Goal: Task Accomplishment & Management: Manage account settings

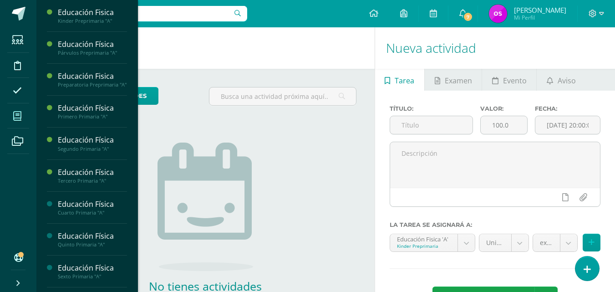
click at [20, 116] on icon at bounding box center [17, 116] width 8 height 9
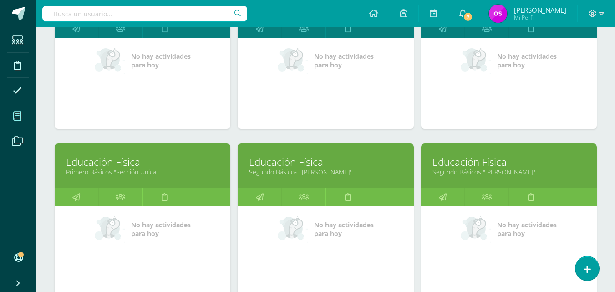
scroll to position [549, 0]
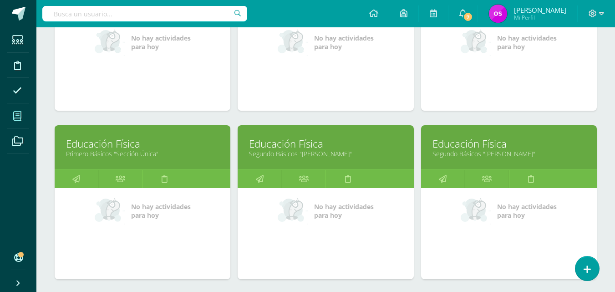
click at [95, 149] on link "Educación Física" at bounding box center [142, 144] width 153 height 14
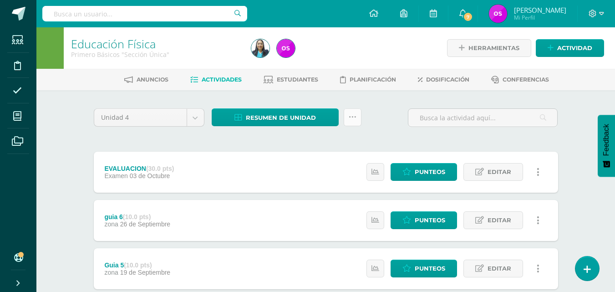
click at [356, 118] on link at bounding box center [353, 117] width 18 height 18
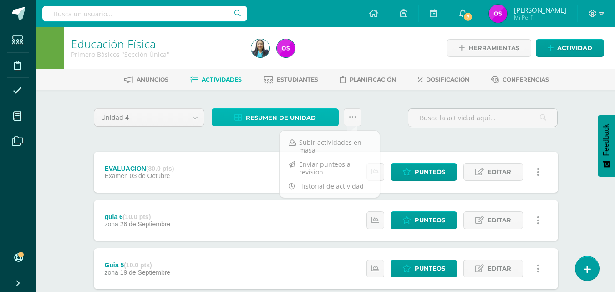
click at [262, 116] on span "Resumen de unidad" at bounding box center [281, 117] width 70 height 17
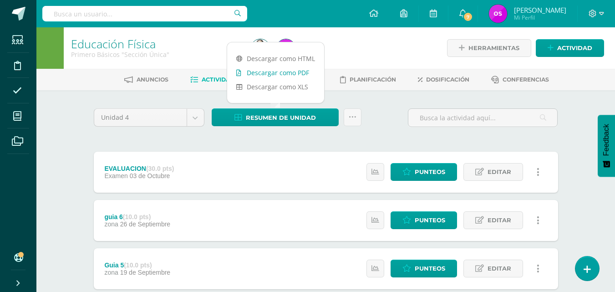
click at [275, 70] on link "Descargar como PDF" at bounding box center [275, 73] width 97 height 14
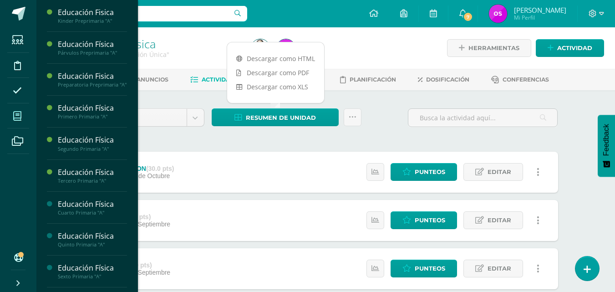
click at [18, 118] on icon at bounding box center [17, 116] width 8 height 9
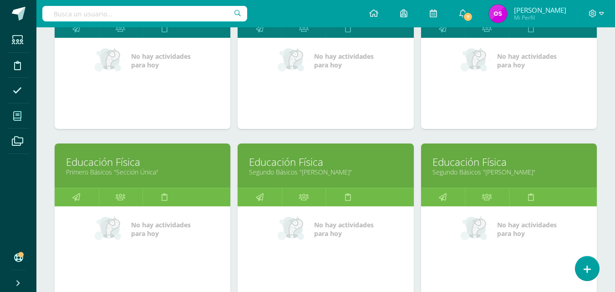
scroll to position [549, 0]
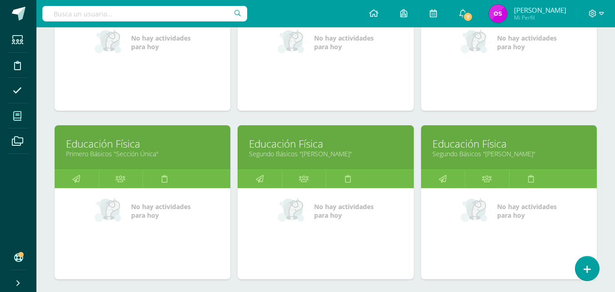
click at [303, 149] on link "Segundo Básicos "[PERSON_NAME]"" at bounding box center [325, 153] width 153 height 9
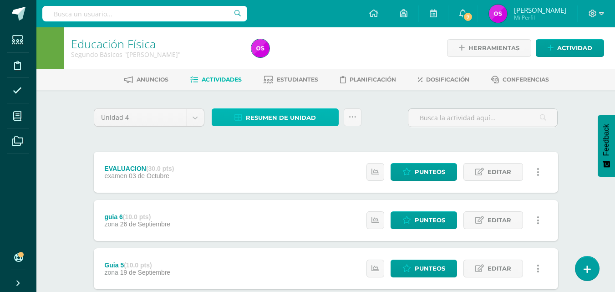
click at [241, 119] on icon at bounding box center [238, 118] width 8 height 8
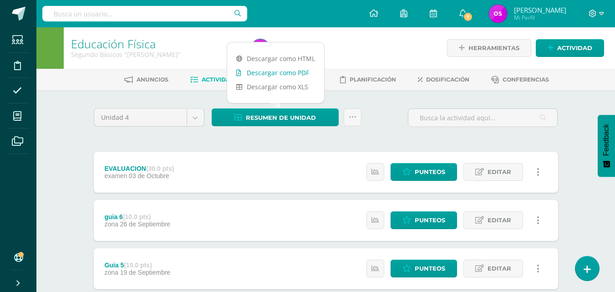
click at [258, 72] on link "Descargar como PDF" at bounding box center [275, 73] width 97 height 14
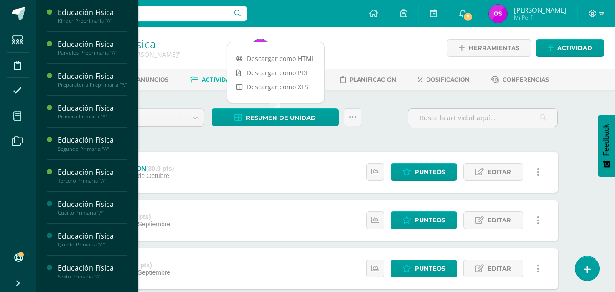
click at [20, 117] on icon at bounding box center [17, 116] width 8 height 9
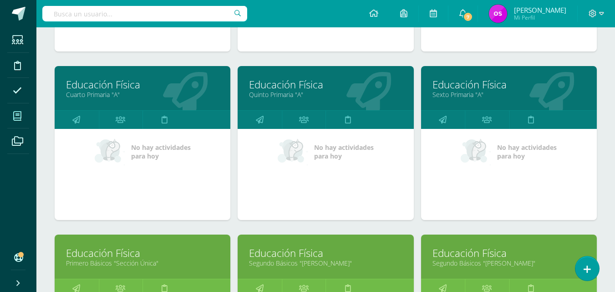
scroll to position [458, 0]
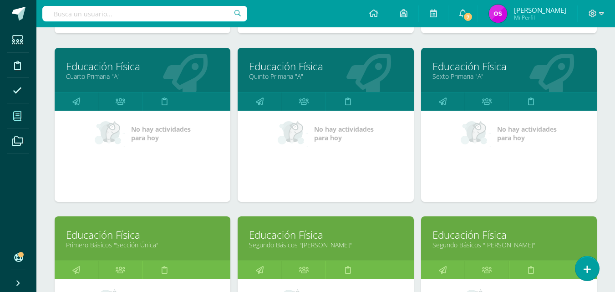
click at [471, 239] on link "Educación Física" at bounding box center [508, 235] width 153 height 14
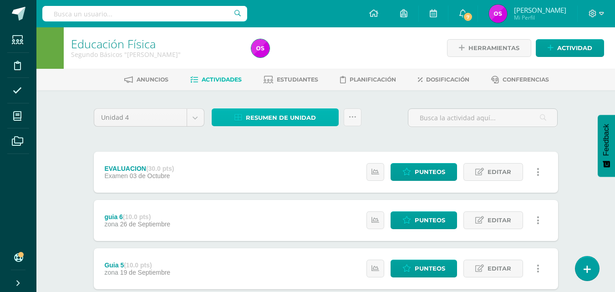
click at [239, 118] on icon at bounding box center [238, 118] width 8 height 8
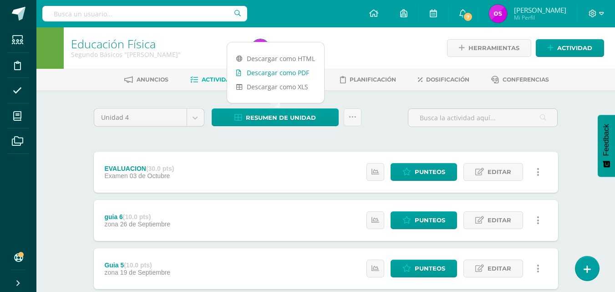
click at [262, 72] on link "Descargar como PDF" at bounding box center [275, 73] width 97 height 14
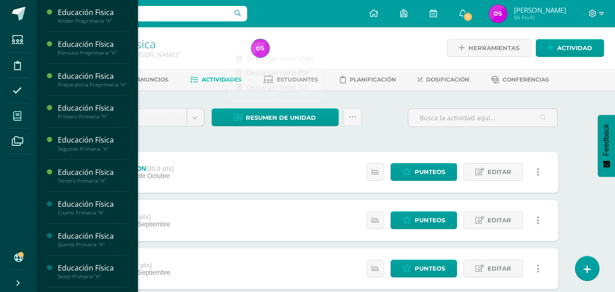
click at [19, 117] on icon at bounding box center [17, 116] width 8 height 9
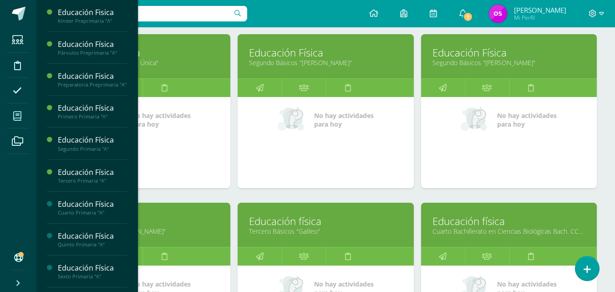
scroll to position [659, 0]
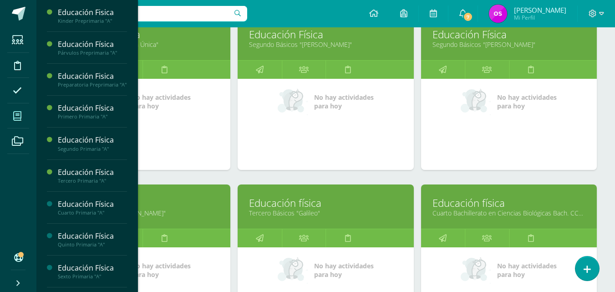
click at [147, 208] on link "Educación física" at bounding box center [142, 203] width 153 height 14
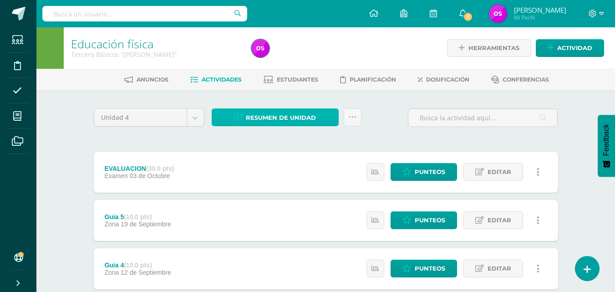
click at [240, 119] on icon at bounding box center [238, 118] width 8 height 8
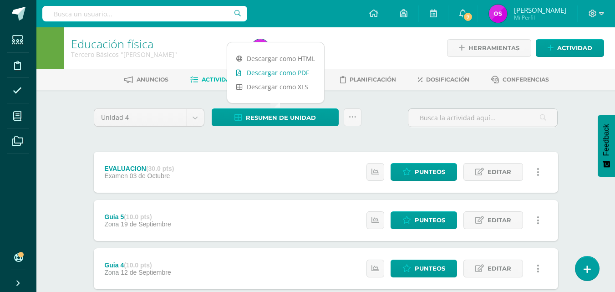
click at [261, 71] on link "Descargar como PDF" at bounding box center [275, 73] width 97 height 14
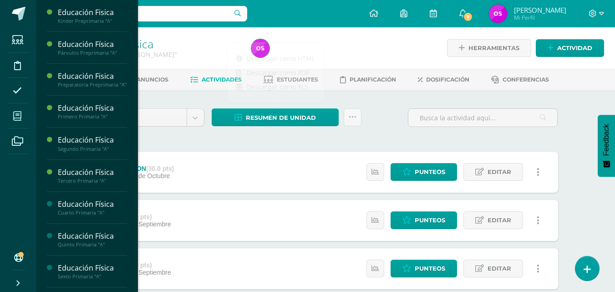
click at [20, 114] on icon at bounding box center [17, 116] width 8 height 9
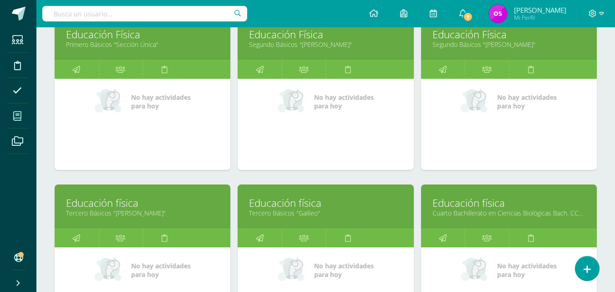
scroll to position [677, 0]
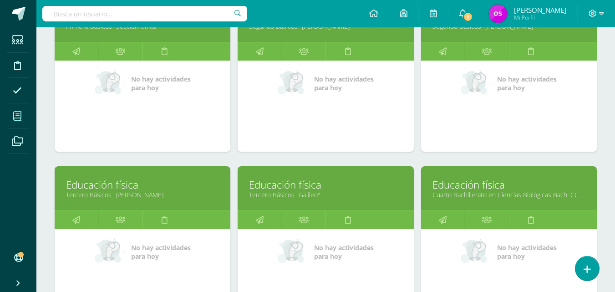
click at [284, 188] on link "Educación física" at bounding box center [325, 185] width 153 height 14
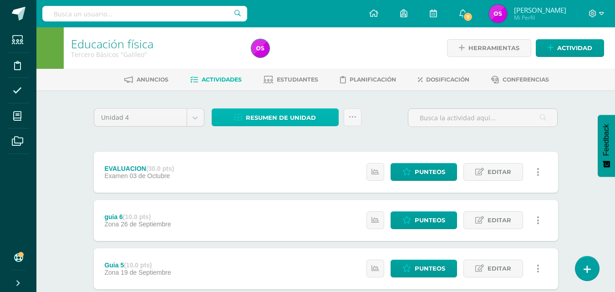
click at [242, 117] on icon at bounding box center [238, 118] width 8 height 8
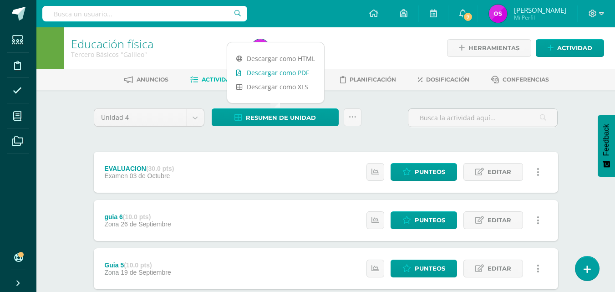
click at [260, 71] on link "Descargar como PDF" at bounding box center [275, 73] width 97 height 14
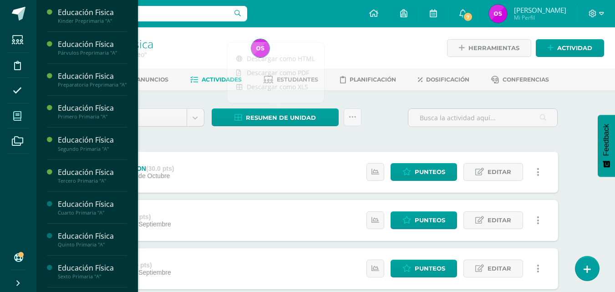
click at [23, 116] on span at bounding box center [17, 116] width 20 height 20
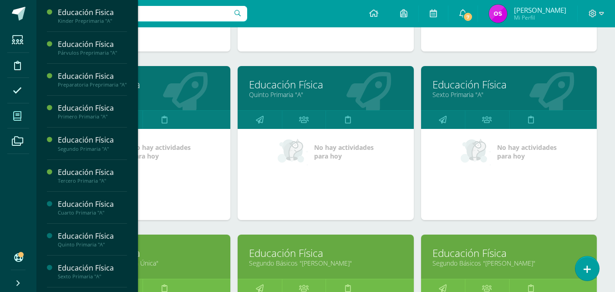
scroll to position [695, 0]
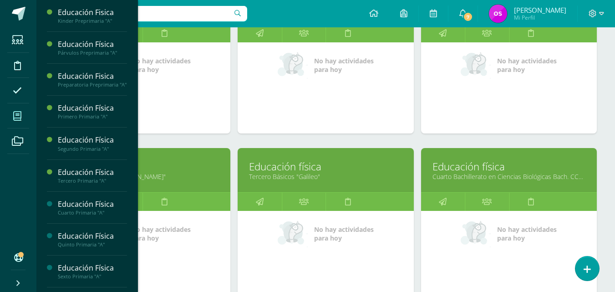
click at [474, 175] on link "Cuarto Bachillerato en Ciencias Biológicas Bach. CCLL en Ciencias Biológicas "A"" at bounding box center [508, 176] width 153 height 9
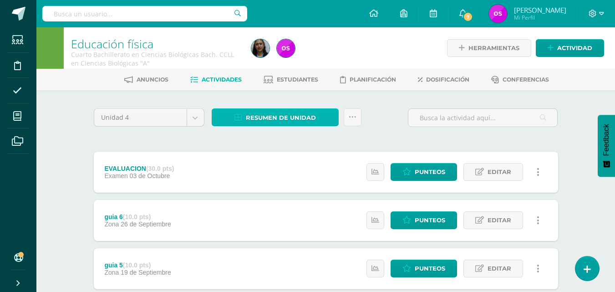
click at [238, 120] on icon at bounding box center [238, 118] width 8 height 8
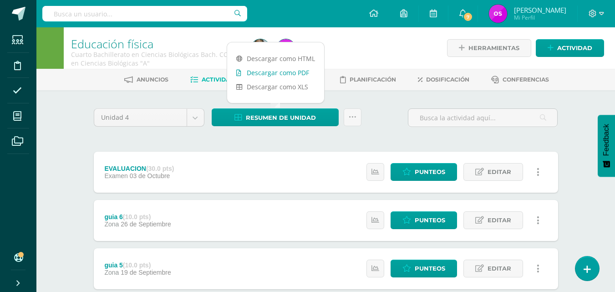
click at [261, 72] on link "Descargar como PDF" at bounding box center [275, 73] width 97 height 14
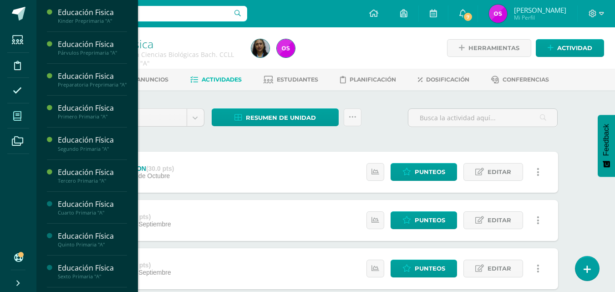
click at [15, 112] on icon at bounding box center [17, 116] width 8 height 9
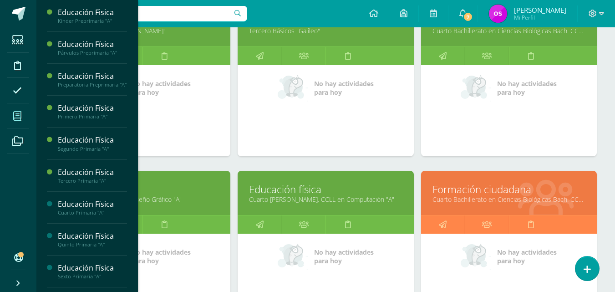
scroll to position [859, 0]
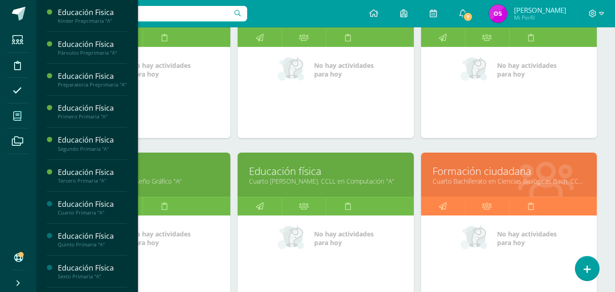
click at [161, 179] on link "Cuarto Bach. CCLL en Diseño Gráfico "A"" at bounding box center [142, 181] width 153 height 9
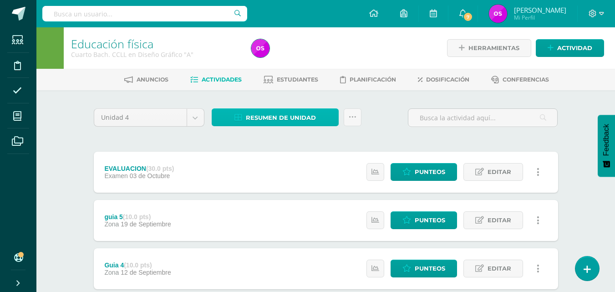
click at [237, 119] on icon at bounding box center [238, 118] width 8 height 8
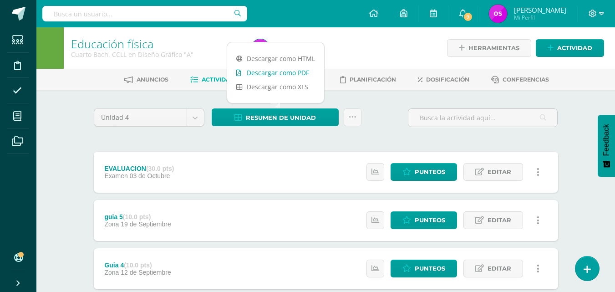
click at [269, 73] on link "Descargar como PDF" at bounding box center [275, 73] width 97 height 14
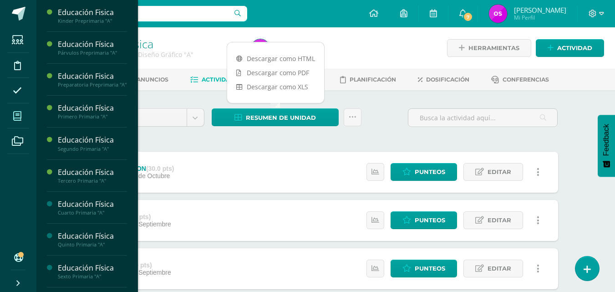
click at [21, 119] on icon at bounding box center [17, 116] width 8 height 9
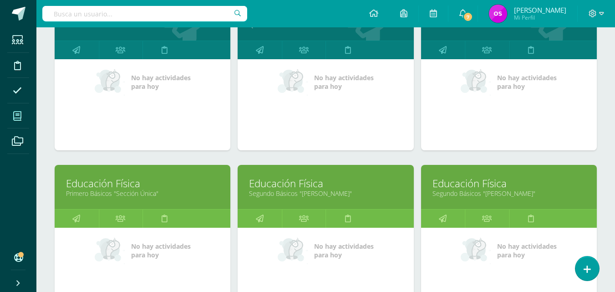
scroll to position [765, 0]
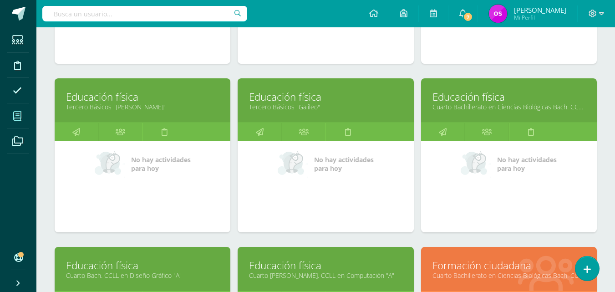
click at [301, 268] on link "Educación física" at bounding box center [325, 265] width 153 height 14
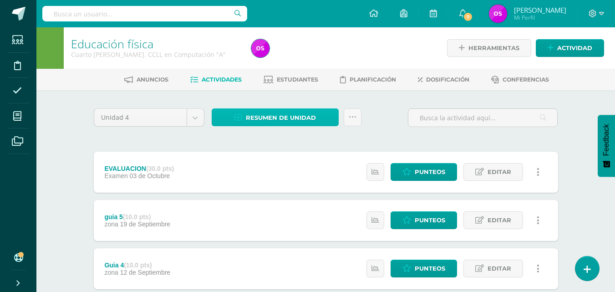
click at [239, 117] on icon at bounding box center [238, 118] width 8 height 8
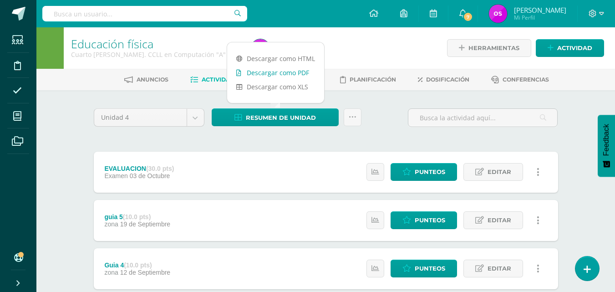
click at [261, 72] on link "Descargar como PDF" at bounding box center [275, 73] width 97 height 14
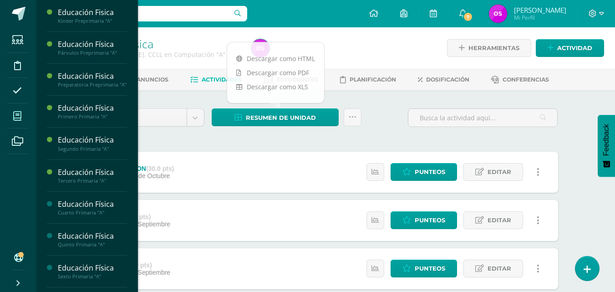
click at [17, 117] on icon at bounding box center [17, 116] width 8 height 9
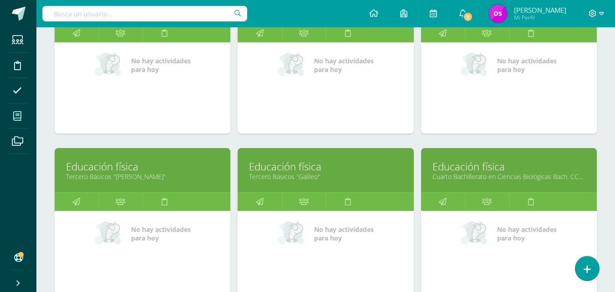
scroll to position [945, 0]
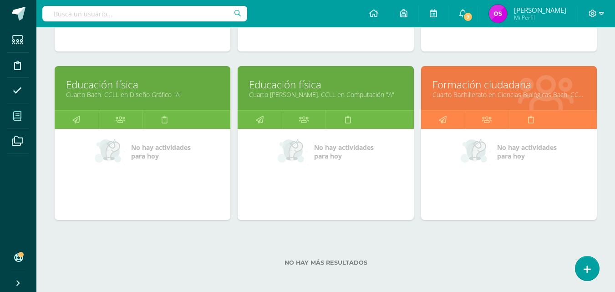
click at [480, 89] on link "Formación ciudadana" at bounding box center [508, 84] width 153 height 14
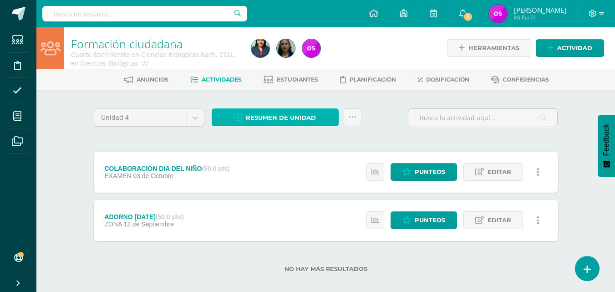
click at [238, 117] on icon at bounding box center [238, 118] width 8 height 8
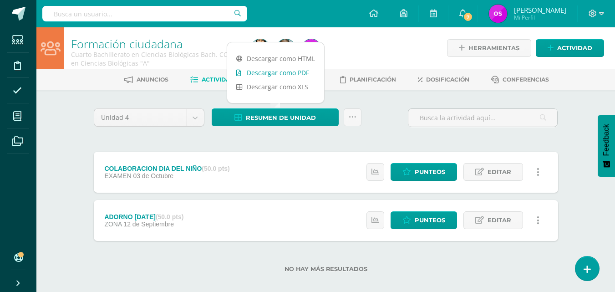
click at [259, 73] on link "Descargar como PDF" at bounding box center [275, 73] width 97 height 14
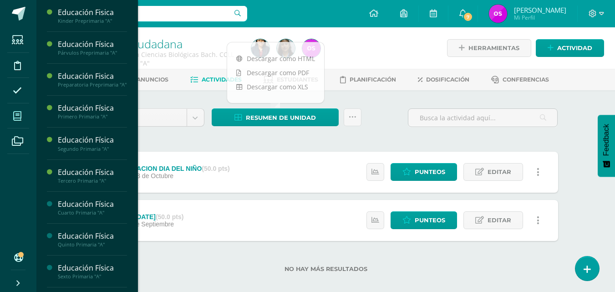
click at [18, 117] on icon at bounding box center [17, 116] width 8 height 9
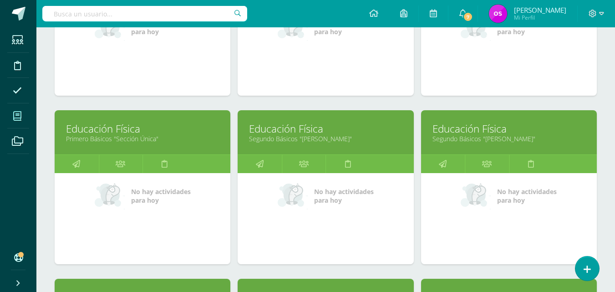
scroll to position [583, 0]
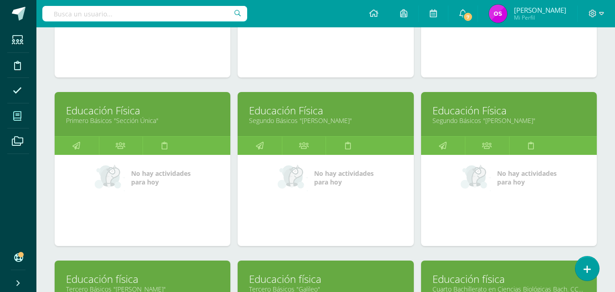
click at [110, 113] on link "Educación Física" at bounding box center [142, 110] width 153 height 14
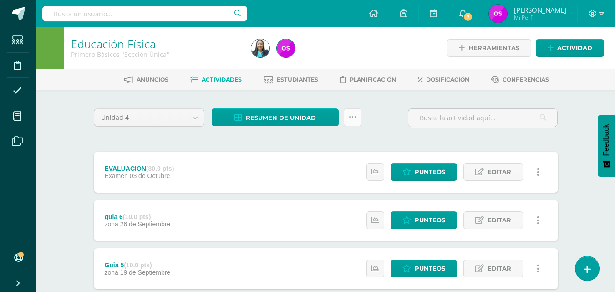
click at [356, 118] on link at bounding box center [353, 117] width 18 height 18
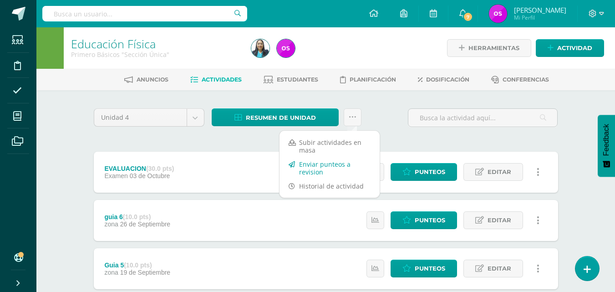
click at [308, 167] on link "Enviar punteos a revision" at bounding box center [329, 168] width 100 height 22
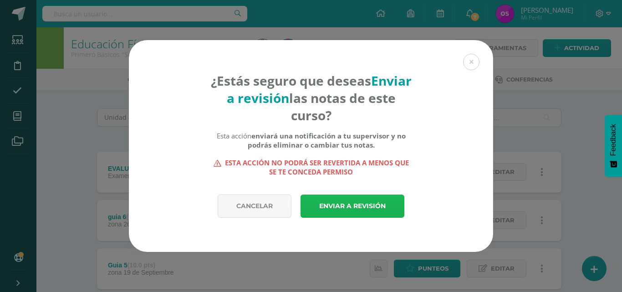
click at [340, 208] on link "Enviar a revisión" at bounding box center [352, 205] width 104 height 23
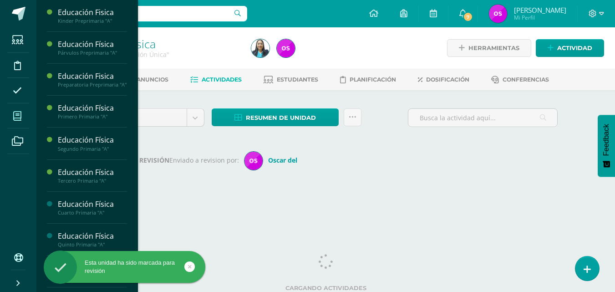
click at [17, 115] on icon at bounding box center [17, 116] width 8 height 9
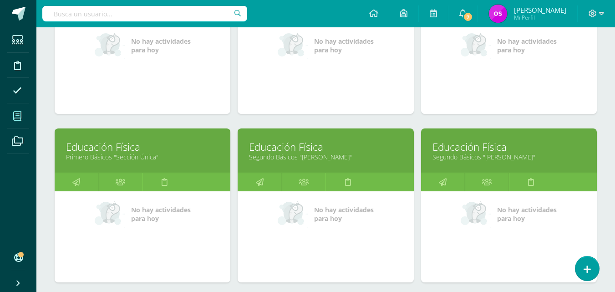
scroll to position [564, 0]
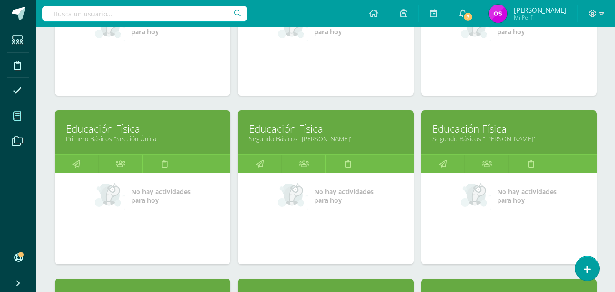
click at [284, 138] on link "Segundo Básicos "[PERSON_NAME]"" at bounding box center [325, 138] width 153 height 9
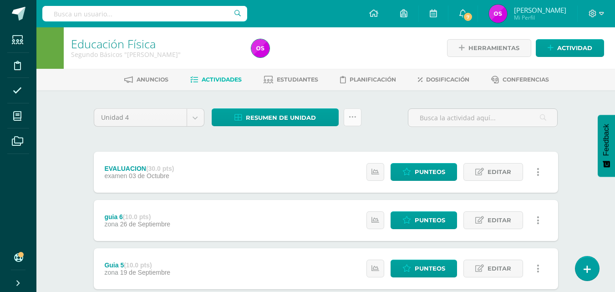
click at [350, 117] on icon at bounding box center [353, 117] width 8 height 8
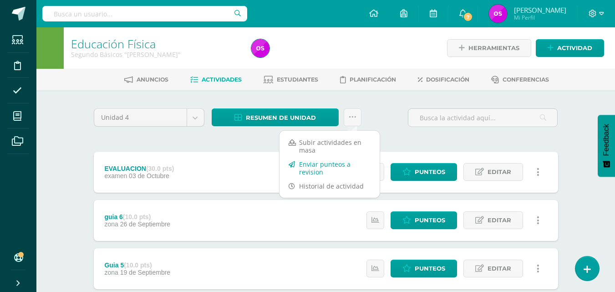
click at [310, 167] on link "Enviar punteos a revision" at bounding box center [329, 168] width 100 height 22
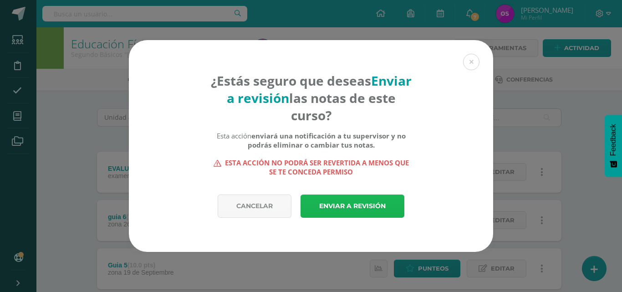
click at [340, 205] on link "Enviar a revisión" at bounding box center [352, 205] width 104 height 23
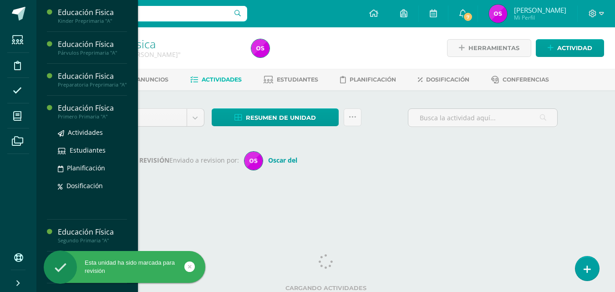
click at [18, 117] on icon at bounding box center [17, 116] width 8 height 9
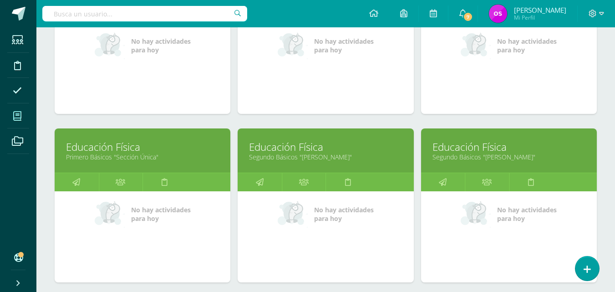
scroll to position [564, 0]
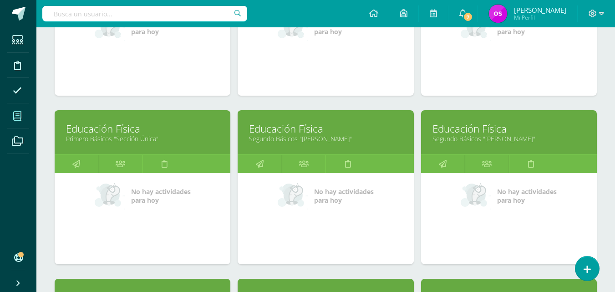
click at [467, 136] on link "Segundo Básicos "[PERSON_NAME]"" at bounding box center [508, 138] width 153 height 9
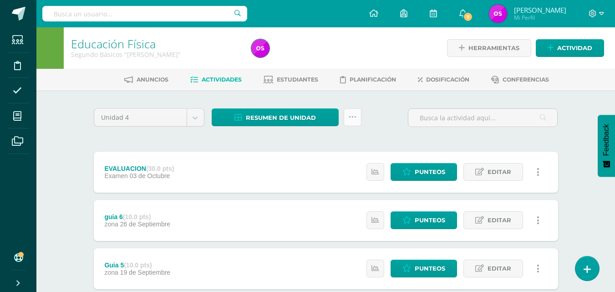
click at [356, 119] on icon at bounding box center [353, 117] width 8 height 8
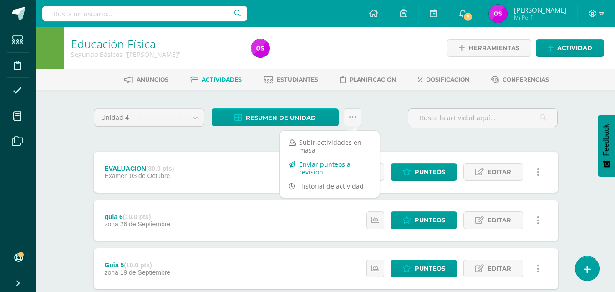
click at [309, 170] on link "Enviar punteos a revision" at bounding box center [329, 168] width 100 height 22
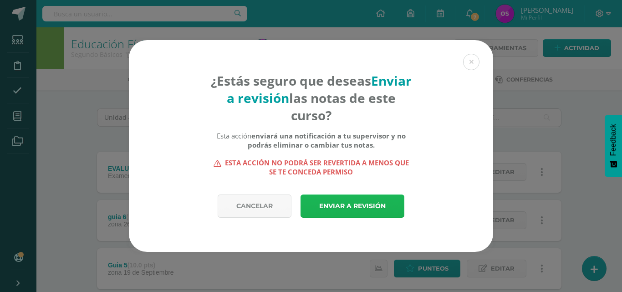
click at [345, 207] on link "Enviar a revisión" at bounding box center [352, 205] width 104 height 23
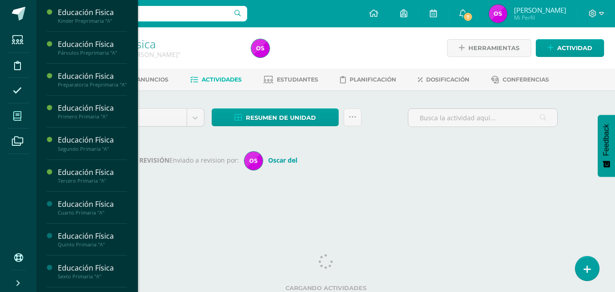
click at [15, 114] on icon at bounding box center [17, 116] width 8 height 9
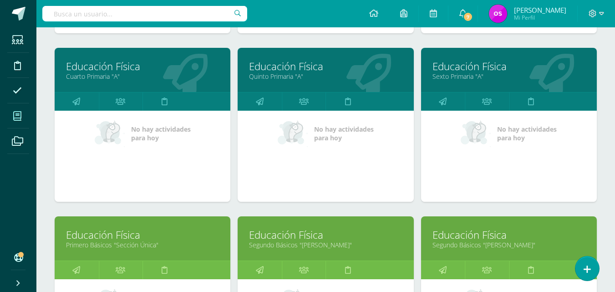
scroll to position [695, 0]
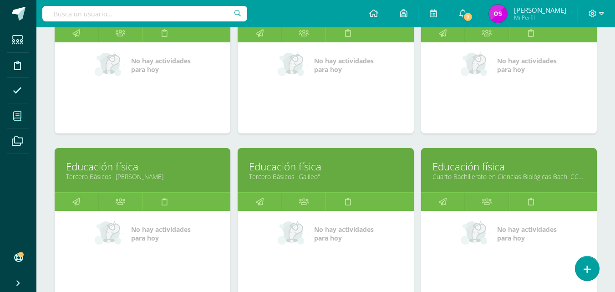
click at [98, 172] on link "Tercero Básicos "[PERSON_NAME]"" at bounding box center [142, 176] width 153 height 9
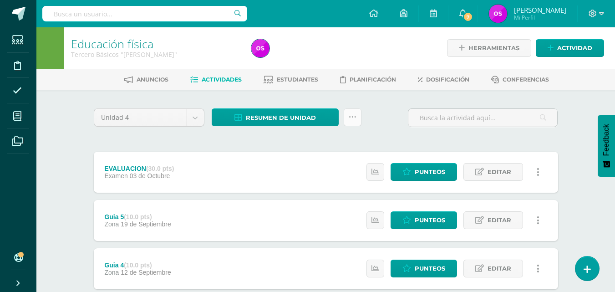
click at [354, 117] on icon at bounding box center [353, 117] width 8 height 8
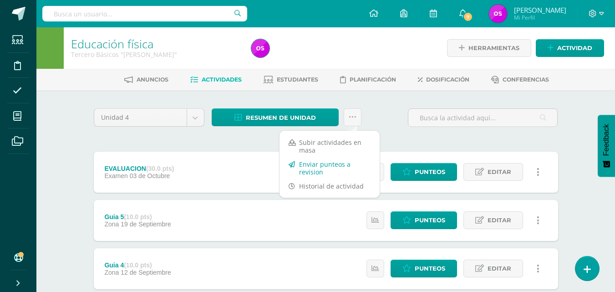
click at [313, 168] on link "Enviar punteos a revision" at bounding box center [329, 168] width 100 height 22
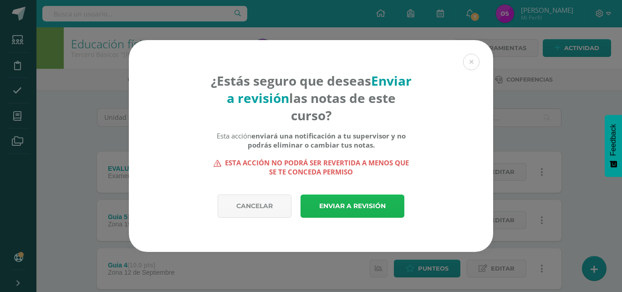
click at [337, 208] on link "Enviar a revisión" at bounding box center [352, 205] width 104 height 23
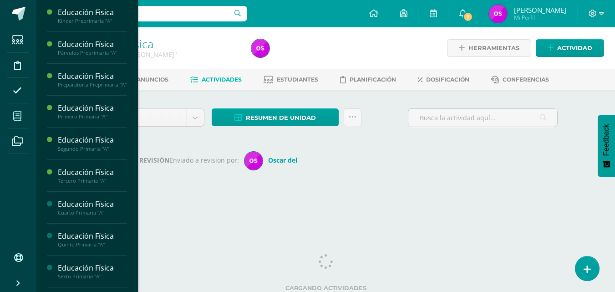
click at [15, 114] on icon at bounding box center [17, 116] width 8 height 9
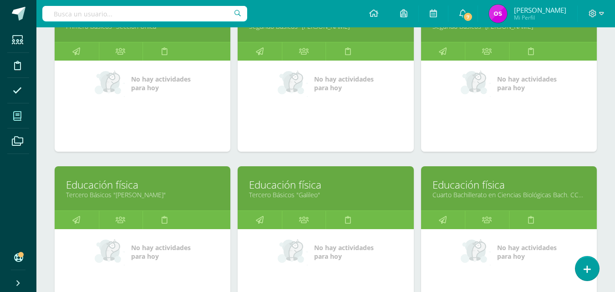
scroll to position [695, 0]
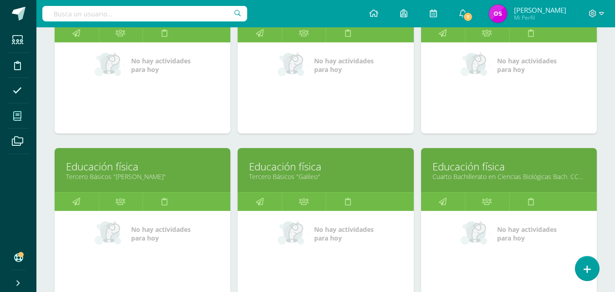
click at [288, 171] on link "Educación física" at bounding box center [325, 166] width 153 height 14
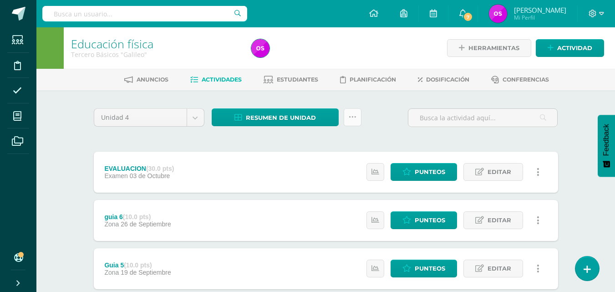
click at [355, 118] on icon at bounding box center [353, 117] width 8 height 8
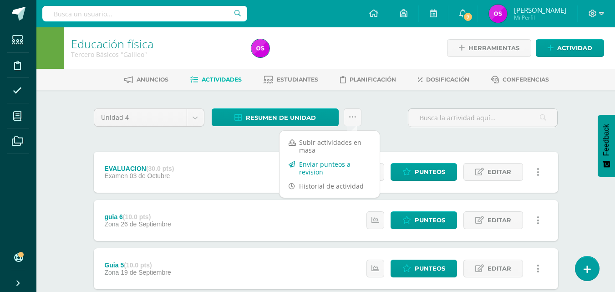
click at [316, 167] on link "Enviar punteos a revision" at bounding box center [329, 168] width 100 height 22
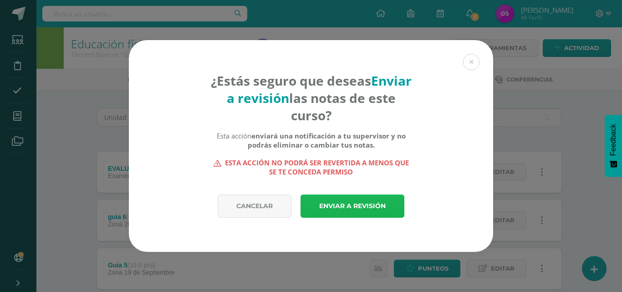
click at [337, 207] on link "Enviar a revisión" at bounding box center [352, 205] width 104 height 23
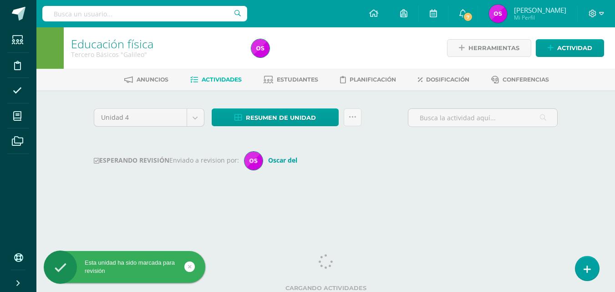
click at [15, 116] on icon at bounding box center [17, 116] width 8 height 9
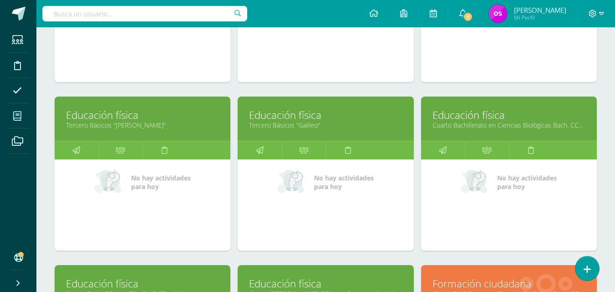
scroll to position [765, 0]
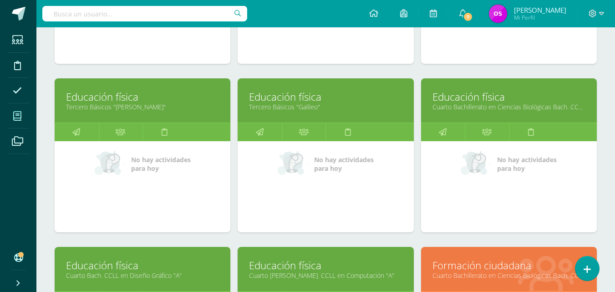
click at [486, 102] on link "Educación física" at bounding box center [508, 97] width 153 height 14
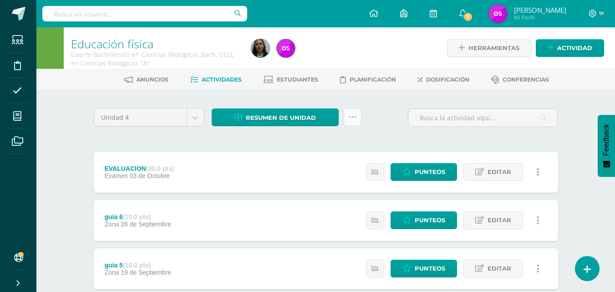
click at [351, 120] on icon at bounding box center [353, 117] width 8 height 8
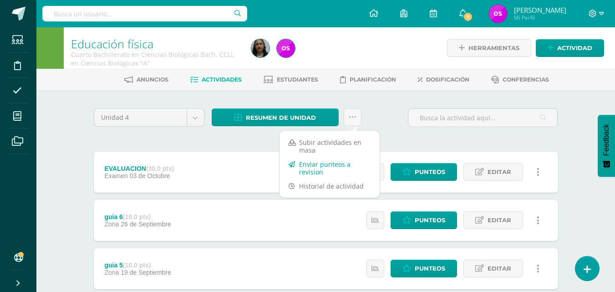
click at [311, 167] on link "Enviar punteos a revision" at bounding box center [329, 168] width 100 height 22
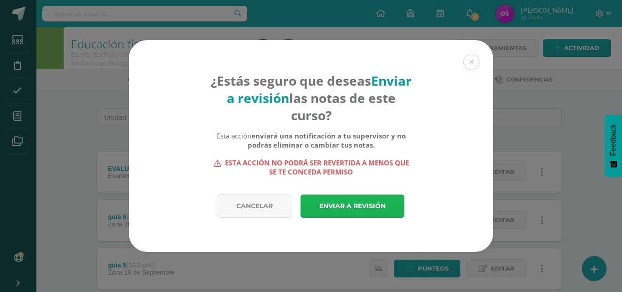
click at [341, 207] on link "Enviar a revisión" at bounding box center [352, 205] width 104 height 23
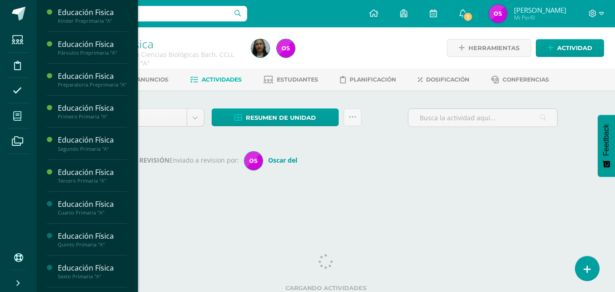
click at [17, 118] on icon at bounding box center [17, 116] width 8 height 9
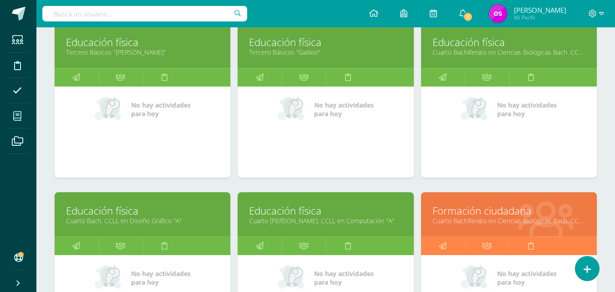
scroll to position [838, 0]
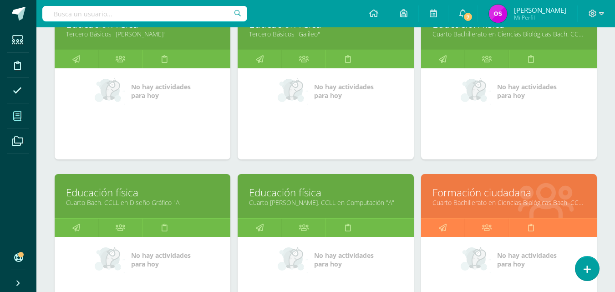
click at [113, 195] on link "Educación física" at bounding box center [142, 192] width 153 height 14
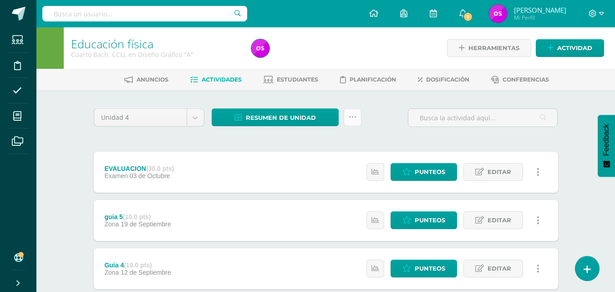
click at [351, 116] on icon at bounding box center [353, 117] width 8 height 8
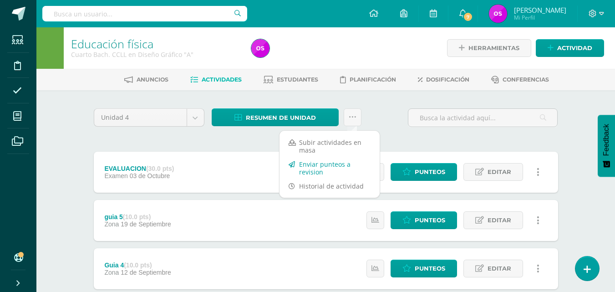
click at [317, 166] on link "Enviar punteos a revision" at bounding box center [329, 168] width 100 height 22
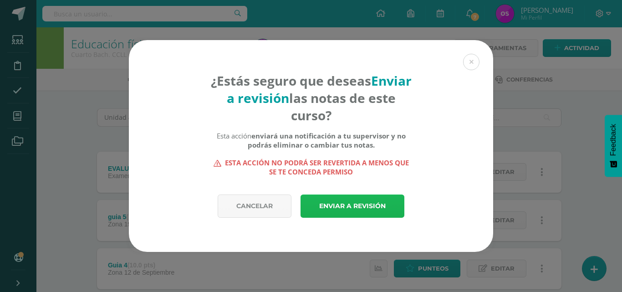
click at [340, 205] on link "Enviar a revisión" at bounding box center [352, 205] width 104 height 23
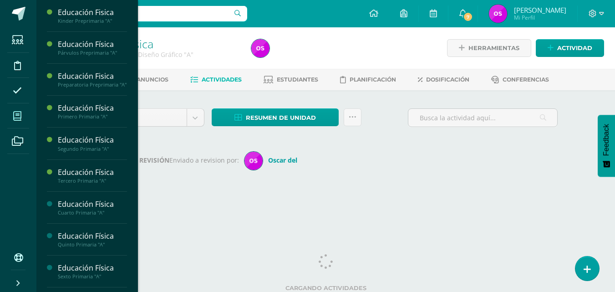
click at [20, 114] on icon at bounding box center [17, 116] width 8 height 9
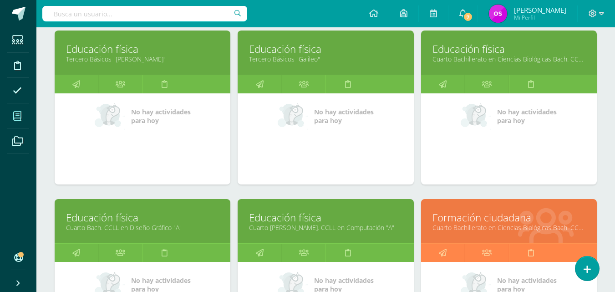
scroll to position [831, 0]
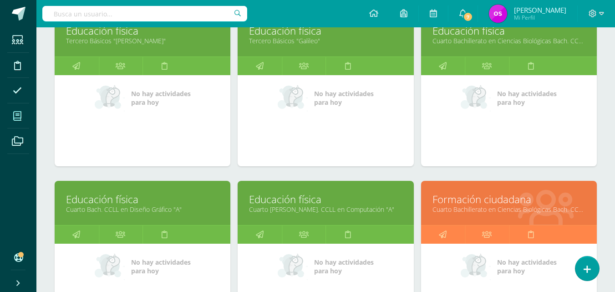
click at [140, 208] on link "Cuarto Bach. CCLL en Diseño Gráfico "A"" at bounding box center [142, 209] width 153 height 9
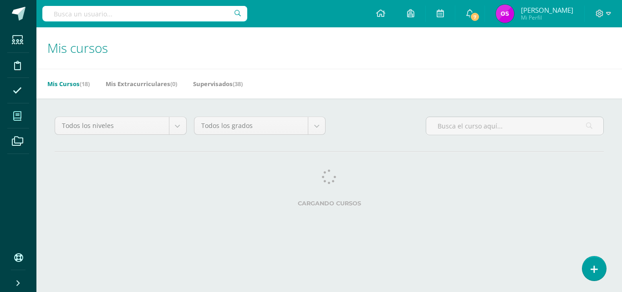
click at [617, 211] on div "Todos los niveles Todos los niveles JV Bach. CCLL en Ciencias Biológicas Vesper…" at bounding box center [328, 163] width 585 height 130
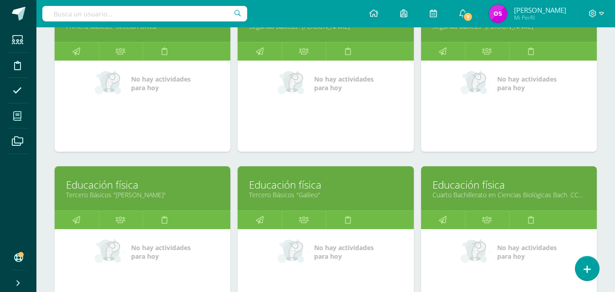
scroll to position [695, 0]
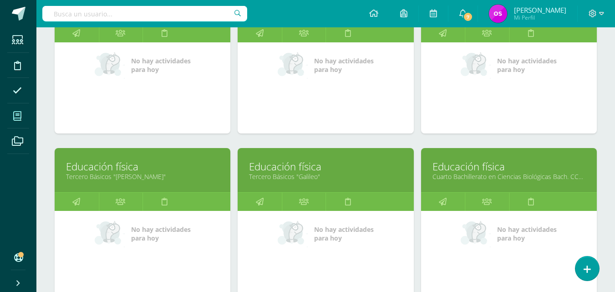
click at [457, 174] on link "Cuarto Bachillerato en Ciencias Biológicas Bach. CCLL en Ciencias Biológicas "A"" at bounding box center [508, 176] width 153 height 9
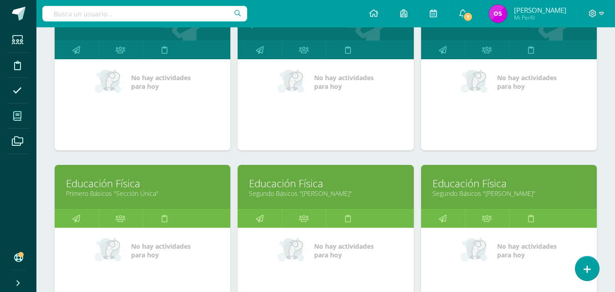
scroll to position [765, 0]
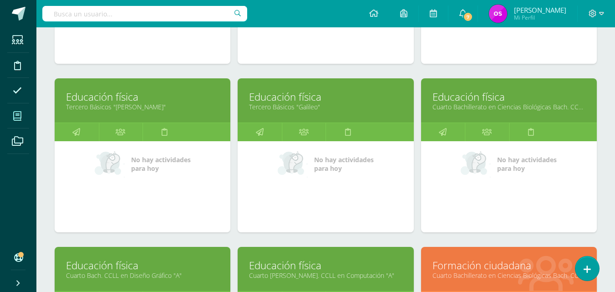
click at [307, 269] on link "Educación física" at bounding box center [325, 265] width 153 height 14
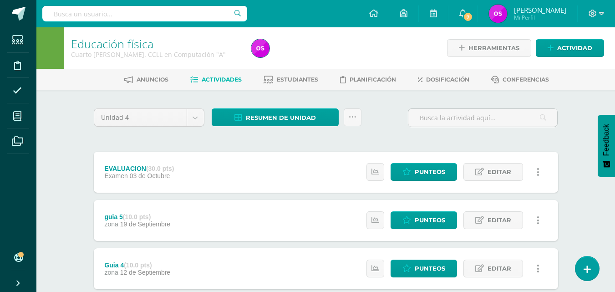
click at [369, 113] on div "Unidad 4 Unidad 1 Unidad 2 Unidad 3 Unidad 4 Resumen de unidad Descargar como H…" at bounding box center [326, 121] width 472 height 26
click at [351, 121] on link at bounding box center [353, 117] width 18 height 18
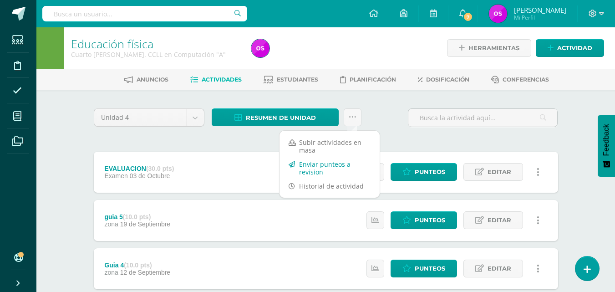
click at [310, 168] on link "Enviar punteos a revision" at bounding box center [329, 168] width 100 height 22
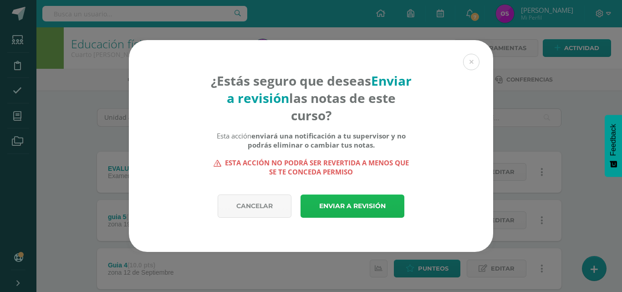
click at [332, 207] on link "Enviar a revisión" at bounding box center [352, 205] width 104 height 23
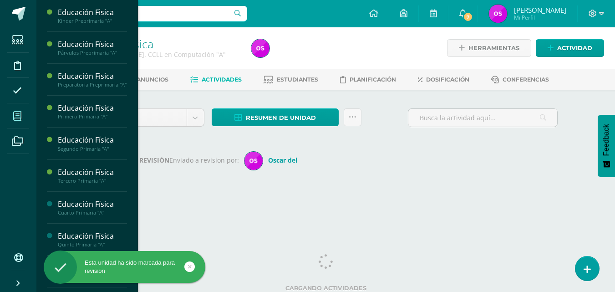
click at [14, 115] on icon at bounding box center [17, 116] width 8 height 9
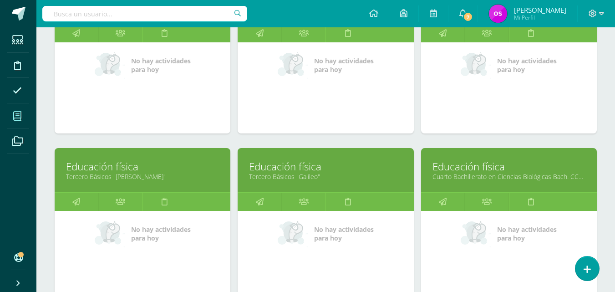
scroll to position [949, 0]
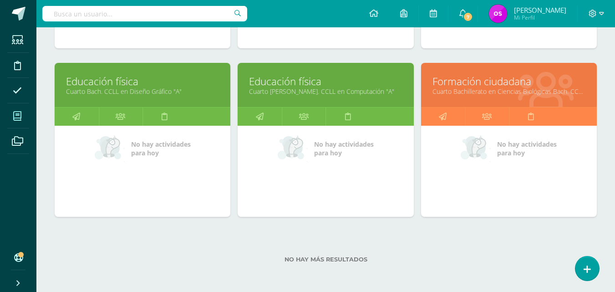
click at [481, 86] on link "Formación ciudadana" at bounding box center [508, 81] width 153 height 14
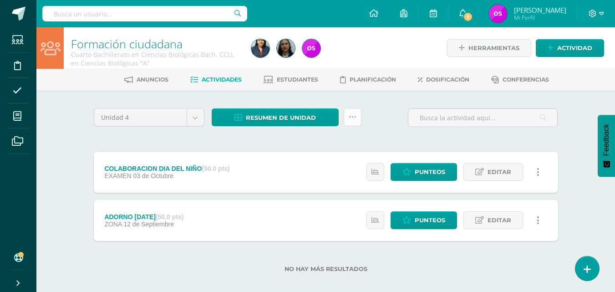
click at [351, 115] on icon at bounding box center [353, 117] width 8 height 8
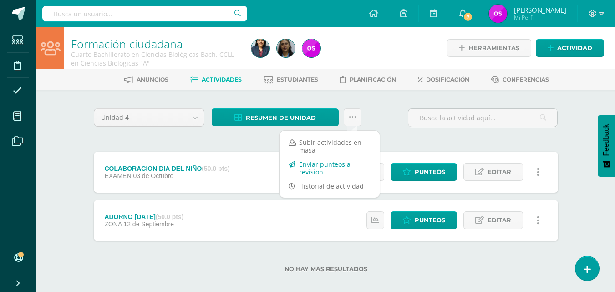
click at [312, 168] on link "Enviar punteos a revision" at bounding box center [329, 168] width 100 height 22
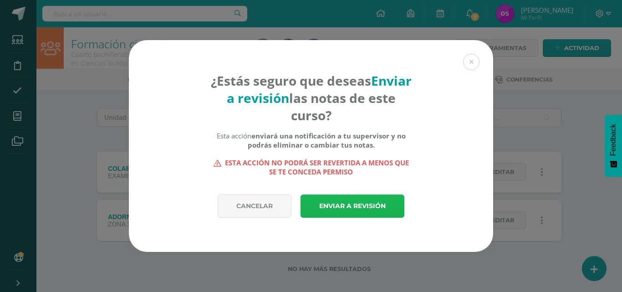
click at [335, 209] on link "Enviar a revisión" at bounding box center [352, 205] width 104 height 23
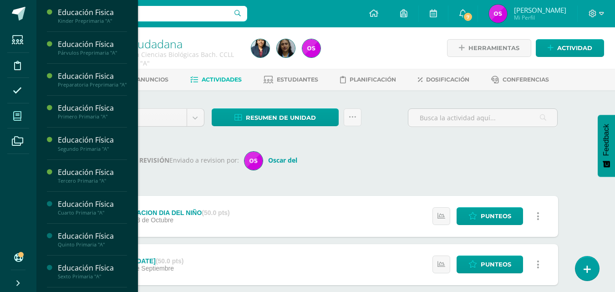
click at [19, 116] on icon at bounding box center [17, 116] width 8 height 9
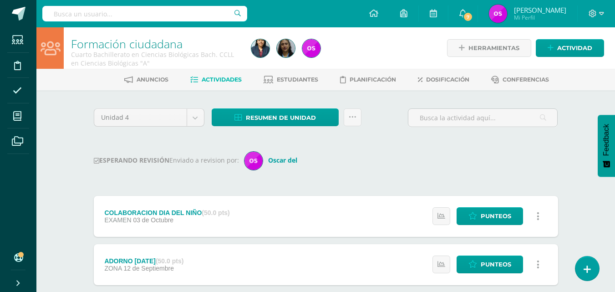
click at [344, 127] on div "Resumen de unidad Descargar como HTML Descargar como PDF Descargar como XLS His…" at bounding box center [286, 121] width 157 height 26
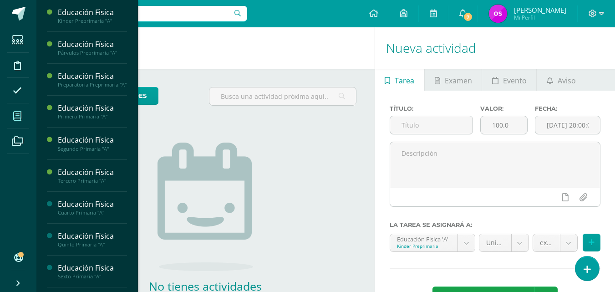
click at [18, 113] on icon at bounding box center [17, 116] width 8 height 9
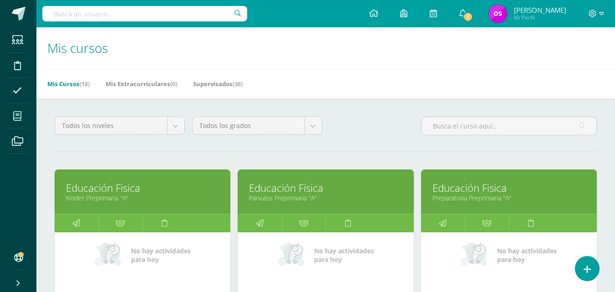
click at [107, 194] on link "Kinder Preprimaria "A"" at bounding box center [142, 197] width 153 height 9
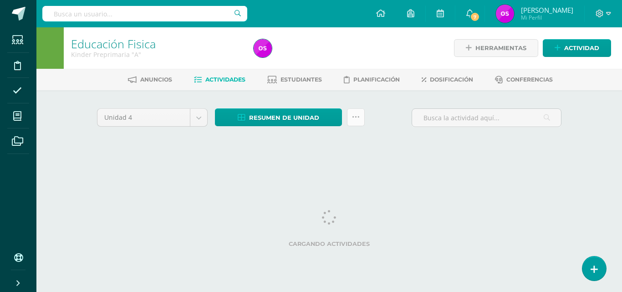
click at [354, 117] on icon at bounding box center [356, 117] width 8 height 8
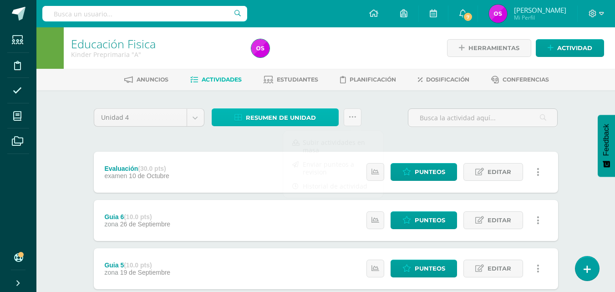
click at [237, 116] on icon at bounding box center [238, 118] width 8 height 8
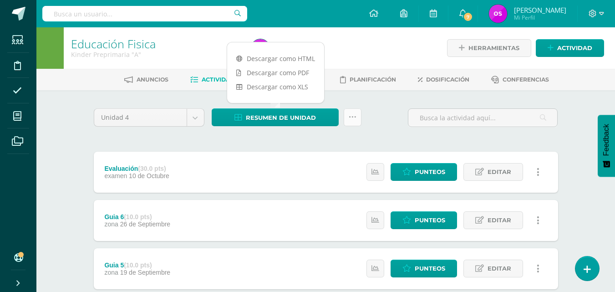
click at [350, 117] on icon at bounding box center [353, 117] width 8 height 8
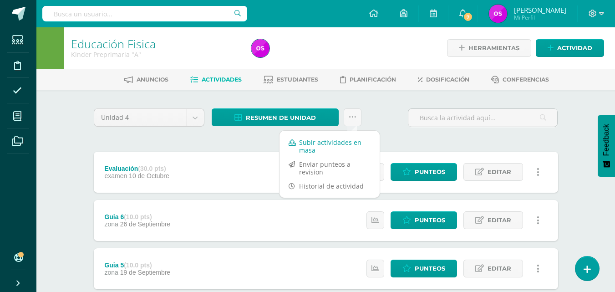
click at [309, 144] on link "Subir actividades en masa" at bounding box center [329, 146] width 100 height 22
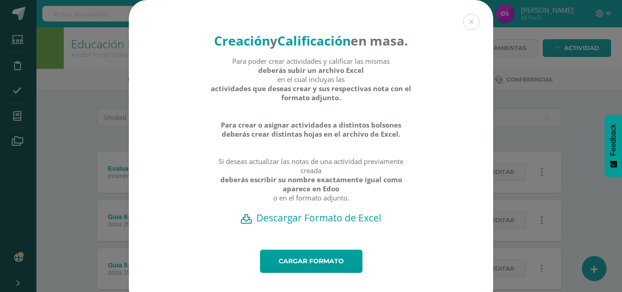
click at [292, 224] on h2 "Descargar Formato de Excel" at bounding box center [311, 217] width 332 height 13
click at [467, 19] on button at bounding box center [471, 22] width 16 height 16
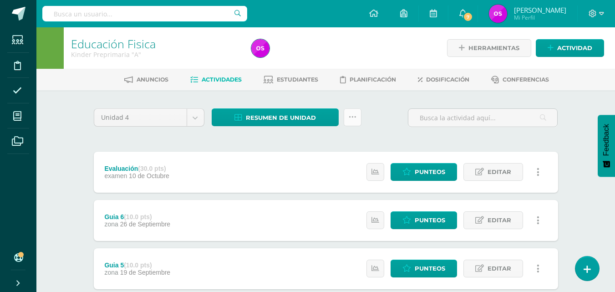
click at [354, 120] on icon at bounding box center [353, 117] width 8 height 8
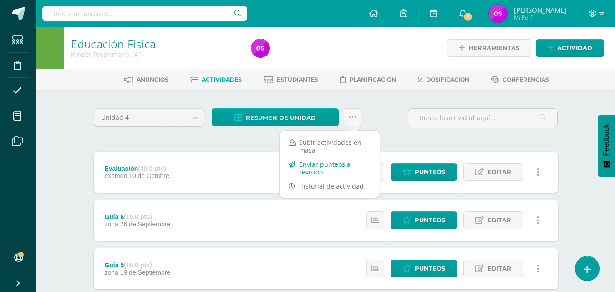
click at [316, 170] on link "Enviar punteos a revision" at bounding box center [329, 168] width 100 height 22
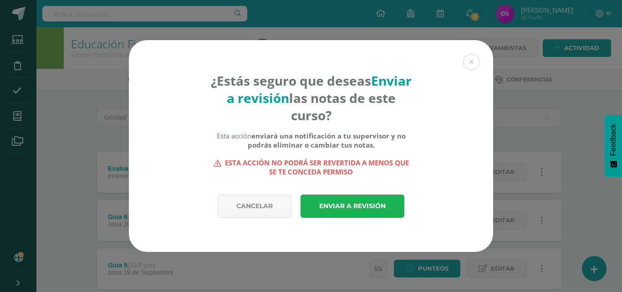
click at [333, 206] on link "Enviar a revisión" at bounding box center [352, 205] width 104 height 23
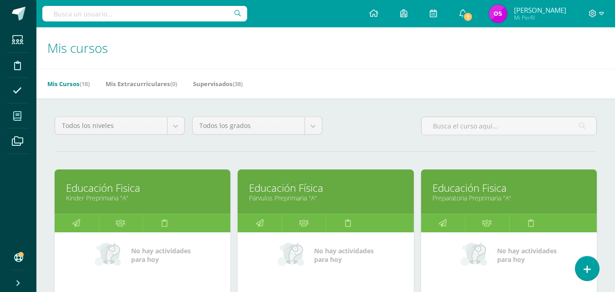
click at [278, 194] on link "Párvulos Preprimaria "A"" at bounding box center [325, 197] width 153 height 9
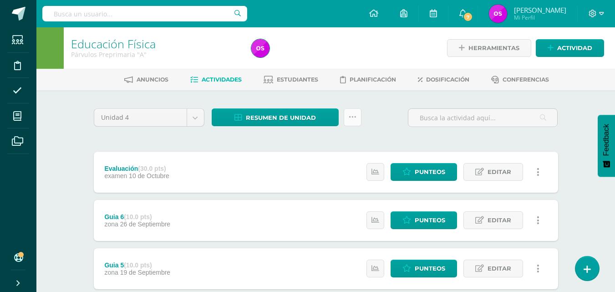
click at [354, 116] on icon at bounding box center [353, 117] width 8 height 8
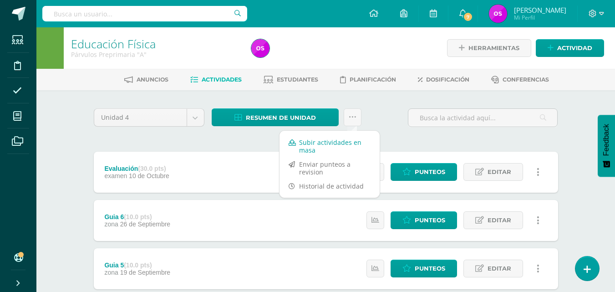
click at [311, 144] on link "Subir actividades en masa" at bounding box center [329, 146] width 100 height 22
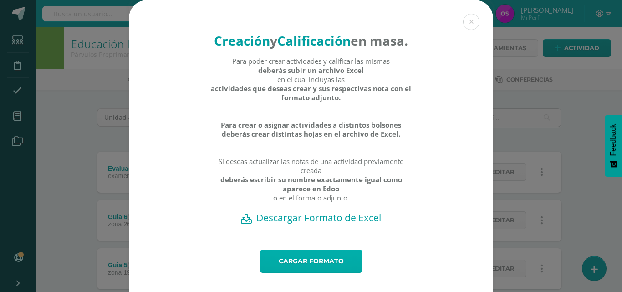
click at [290, 273] on link "Cargar formato" at bounding box center [311, 260] width 102 height 23
click at [300, 224] on h2 "Descargar Formato de Excel" at bounding box center [311, 217] width 332 height 13
click at [466, 24] on button at bounding box center [471, 22] width 16 height 16
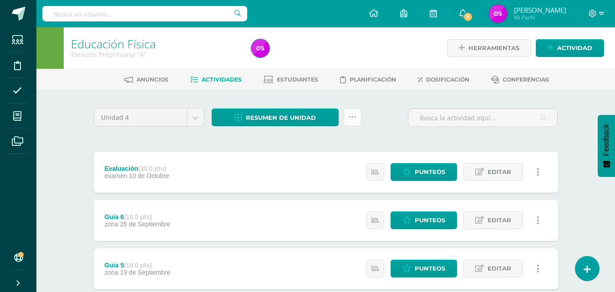
click at [349, 118] on icon at bounding box center [353, 117] width 8 height 8
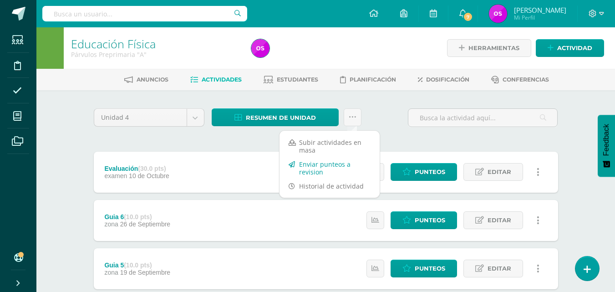
click at [322, 167] on link "Enviar punteos a revision" at bounding box center [329, 168] width 100 height 22
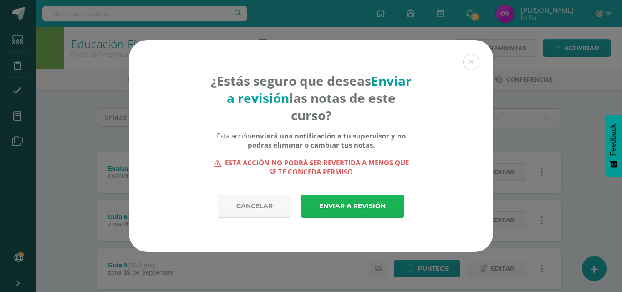
click at [339, 203] on link "Enviar a revisión" at bounding box center [352, 205] width 104 height 23
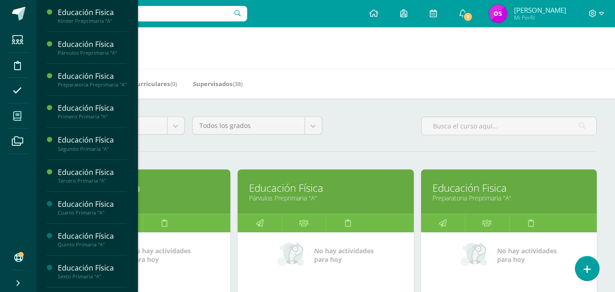
click at [454, 193] on link "Educación Fisica" at bounding box center [508, 188] width 153 height 14
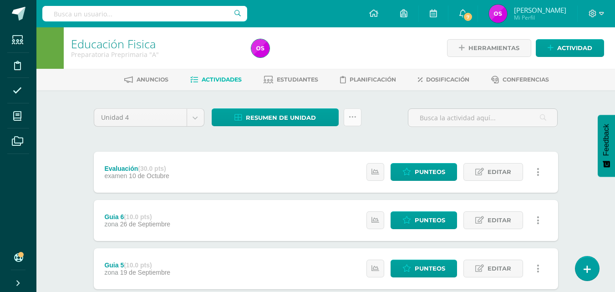
click at [349, 118] on icon at bounding box center [353, 117] width 8 height 8
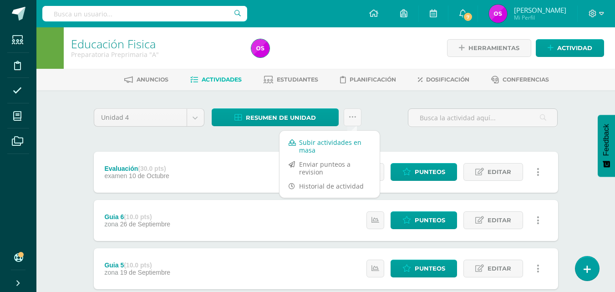
click at [310, 144] on link "Subir actividades en masa" at bounding box center [329, 146] width 100 height 22
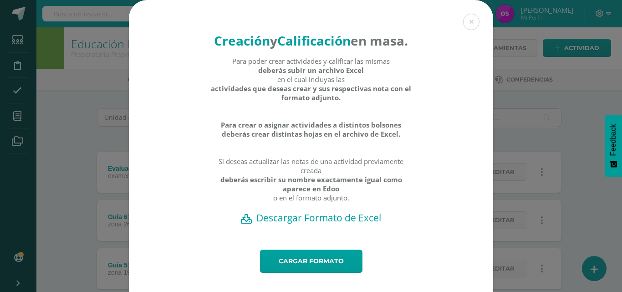
click at [293, 224] on h2 "Descargar Formato de Excel" at bounding box center [311, 217] width 332 height 13
click at [469, 23] on button at bounding box center [471, 22] width 16 height 16
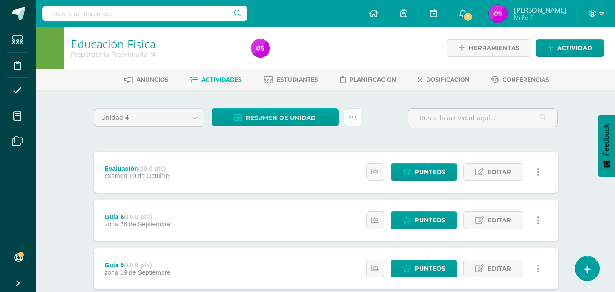
click at [354, 117] on icon at bounding box center [353, 117] width 8 height 8
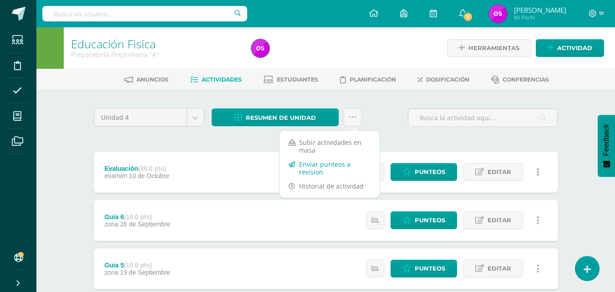
click at [313, 166] on link "Enviar punteos a revision" at bounding box center [329, 168] width 100 height 22
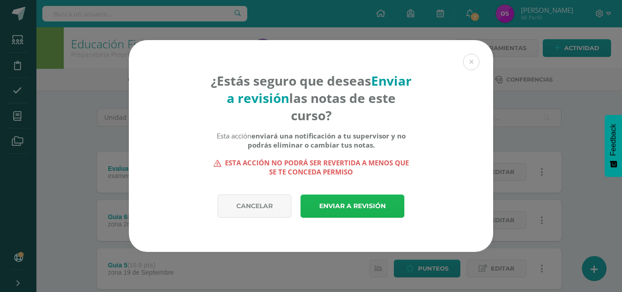
click at [333, 204] on link "Enviar a revisión" at bounding box center [352, 205] width 104 height 23
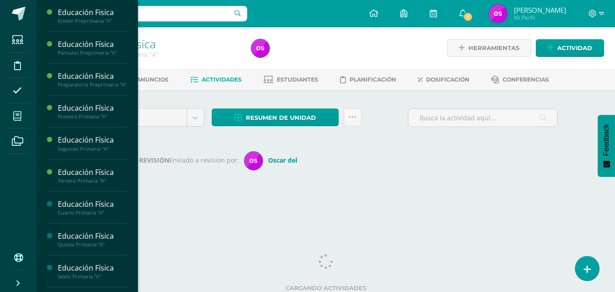
click at [14, 117] on icon at bounding box center [17, 116] width 8 height 9
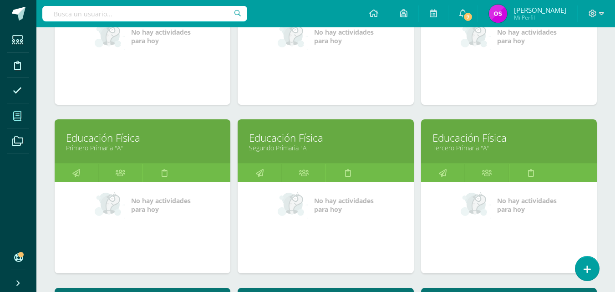
scroll to position [237, 0]
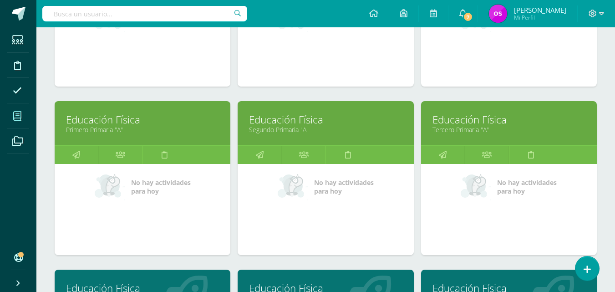
click at [100, 129] on link "Primero Primaria "A"" at bounding box center [142, 129] width 153 height 9
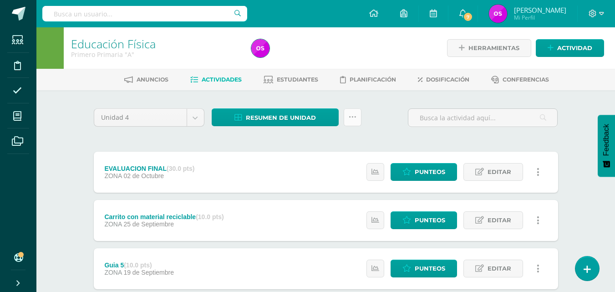
click at [346, 116] on link at bounding box center [353, 117] width 18 height 18
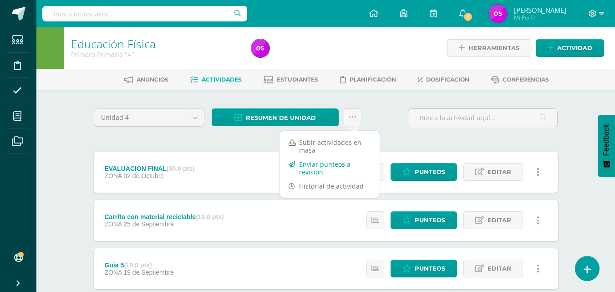
click at [303, 166] on link "Enviar punteos a revision" at bounding box center [329, 168] width 100 height 22
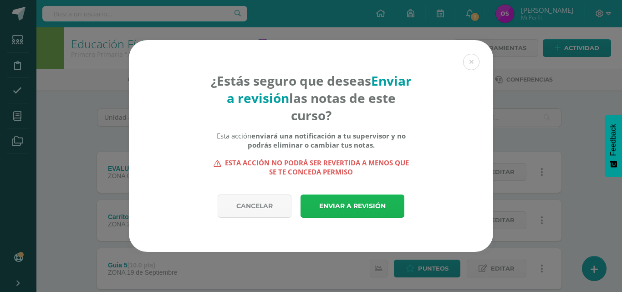
click at [346, 208] on link "Enviar a revisión" at bounding box center [352, 205] width 104 height 23
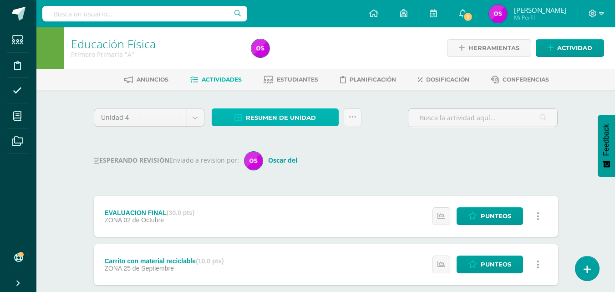
click at [294, 117] on span "Resumen de unidad" at bounding box center [281, 117] width 70 height 17
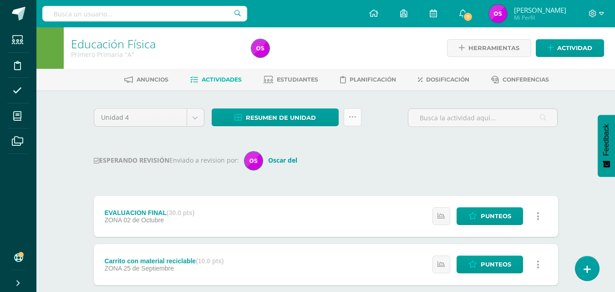
click at [352, 118] on icon at bounding box center [353, 117] width 8 height 8
click at [289, 118] on span "Resumen de unidad" at bounding box center [281, 117] width 70 height 17
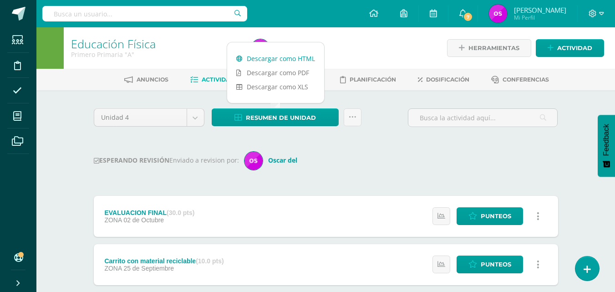
click at [280, 57] on link "Descargar como HTML" at bounding box center [275, 58] width 97 height 14
click at [255, 85] on link "Descargar como XLS" at bounding box center [275, 87] width 97 height 14
click at [17, 114] on icon at bounding box center [17, 116] width 8 height 9
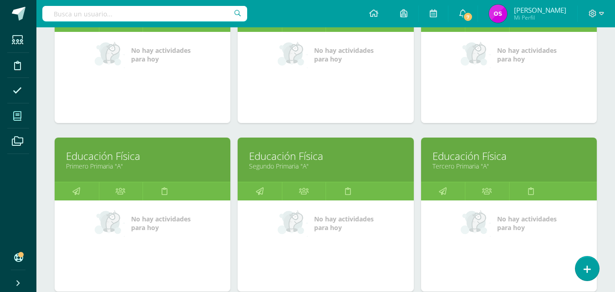
scroll to position [218, 0]
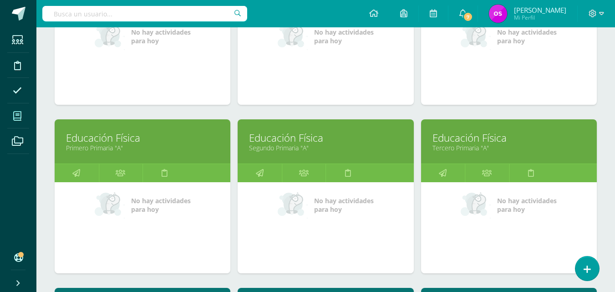
click at [260, 140] on link "Educación Física" at bounding box center [325, 138] width 153 height 14
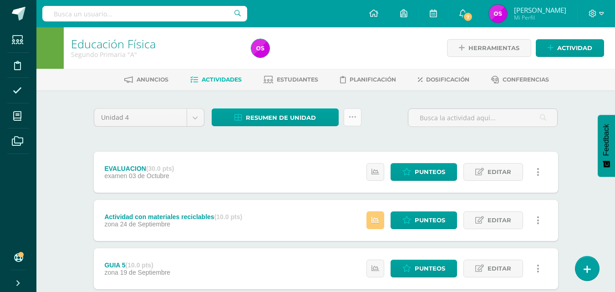
click at [353, 116] on icon at bounding box center [353, 117] width 8 height 8
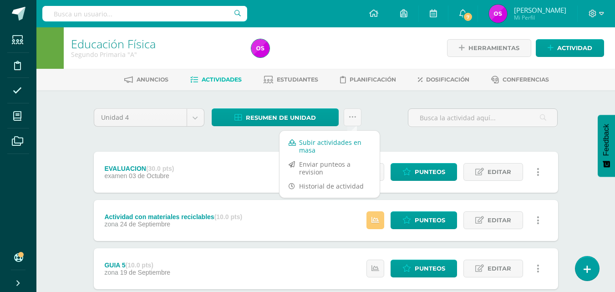
click at [310, 145] on link "Subir actividades en masa" at bounding box center [329, 146] width 100 height 22
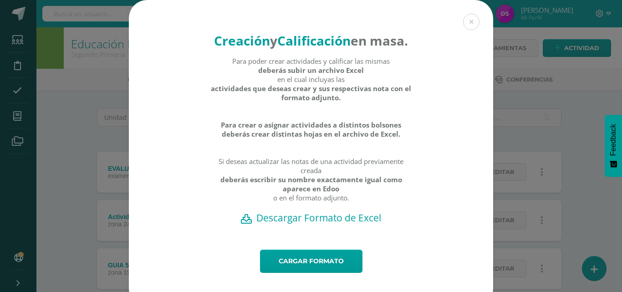
click at [292, 224] on h2 "Descargar Formato de Excel" at bounding box center [311, 217] width 332 height 13
click at [468, 25] on button at bounding box center [471, 22] width 16 height 16
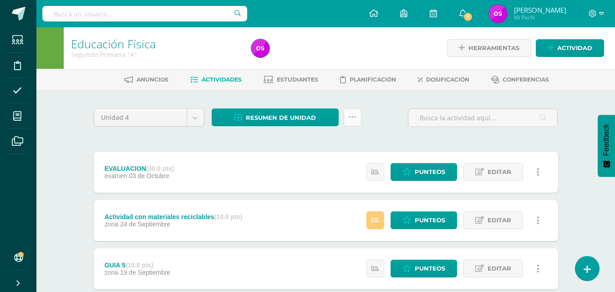
click at [353, 118] on icon at bounding box center [353, 117] width 8 height 8
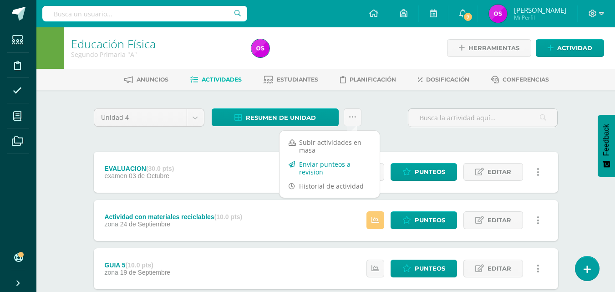
click at [315, 170] on link "Enviar punteos a revision" at bounding box center [329, 168] width 100 height 22
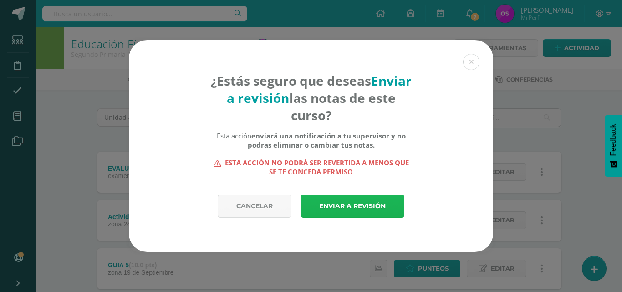
click at [332, 204] on link "Enviar a revisión" at bounding box center [352, 205] width 104 height 23
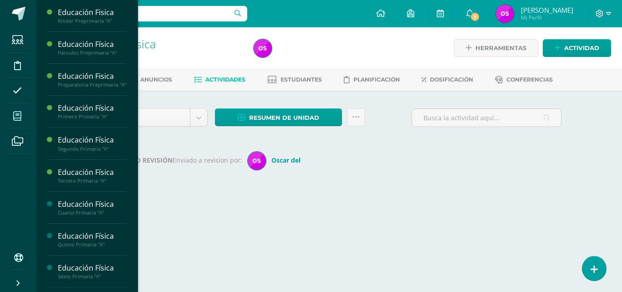
click at [18, 116] on icon at bounding box center [17, 116] width 8 height 9
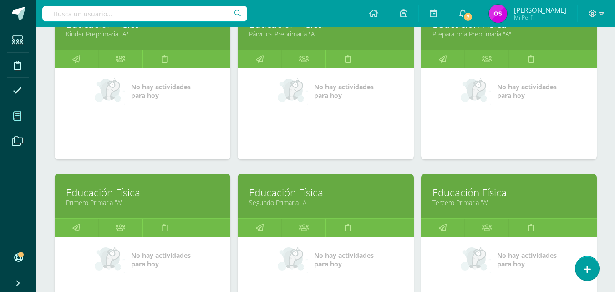
scroll to position [182, 0]
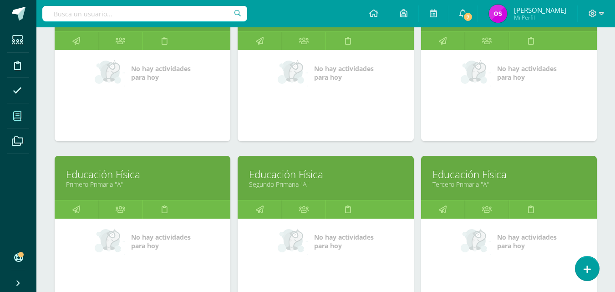
click at [455, 177] on link "Educación Física" at bounding box center [508, 174] width 153 height 14
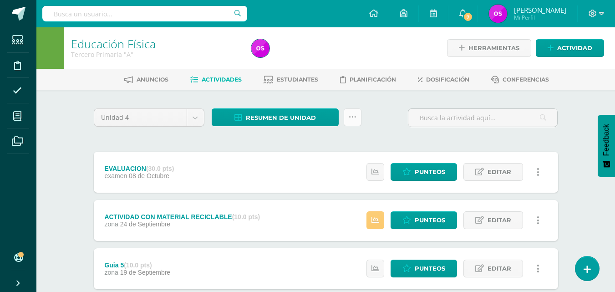
click at [353, 116] on icon at bounding box center [353, 117] width 8 height 8
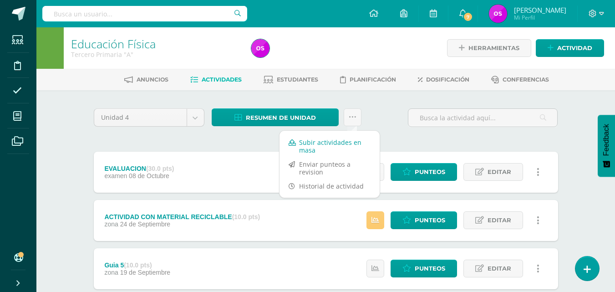
click at [313, 143] on link "Subir actividades en masa" at bounding box center [329, 146] width 100 height 22
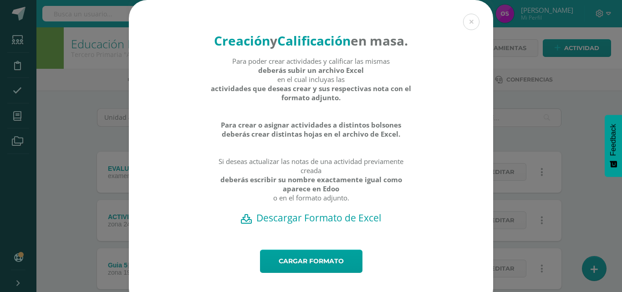
click at [298, 224] on h2 "Descargar Formato de Excel" at bounding box center [311, 217] width 332 height 13
click at [279, 224] on h2 "Descargar Formato de Excel" at bounding box center [311, 217] width 332 height 13
click at [478, 134] on div "Creación y Calificación en masa. Para poder crear actividades y calificar las m…" at bounding box center [311, 124] width 364 height 249
click at [470, 20] on button at bounding box center [471, 22] width 16 height 16
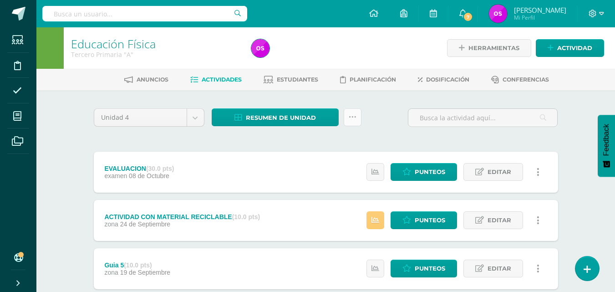
click at [353, 117] on icon at bounding box center [353, 117] width 8 height 8
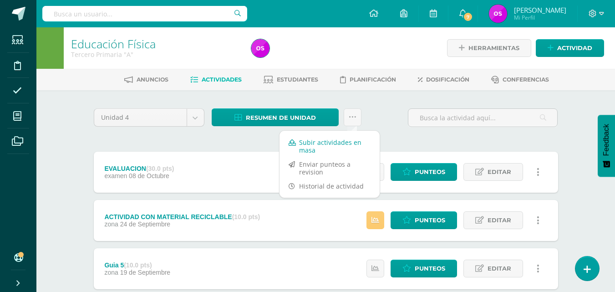
click at [329, 145] on link "Subir actividades en masa" at bounding box center [329, 146] width 100 height 22
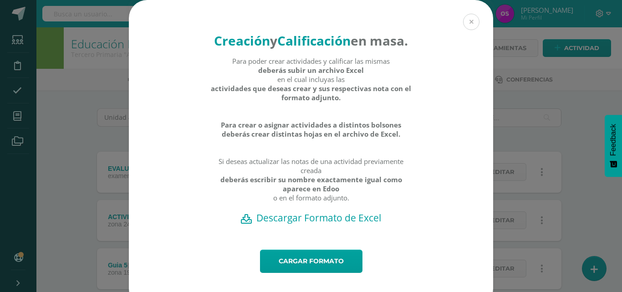
click at [467, 27] on button at bounding box center [471, 22] width 16 height 16
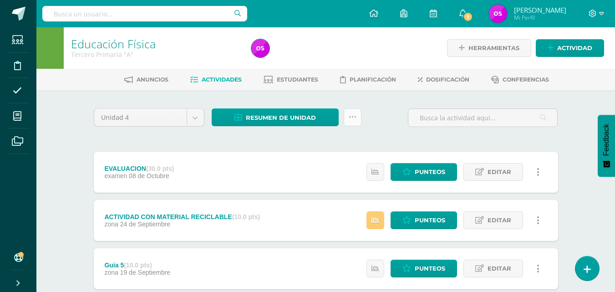
click at [350, 121] on icon at bounding box center [353, 117] width 8 height 8
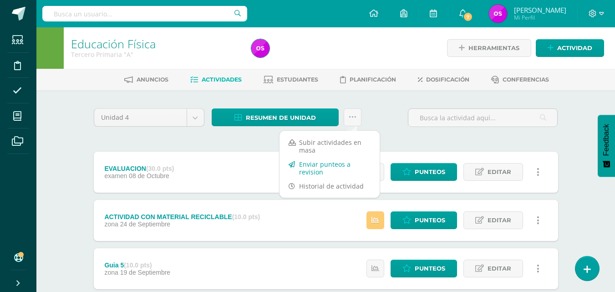
click at [329, 167] on link "Enviar punteos a revision" at bounding box center [329, 168] width 100 height 22
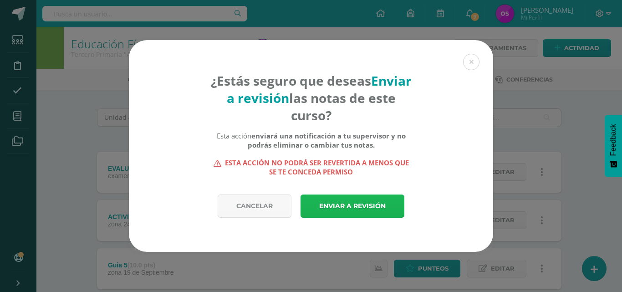
click at [350, 202] on link "Enviar a revisión" at bounding box center [352, 205] width 104 height 23
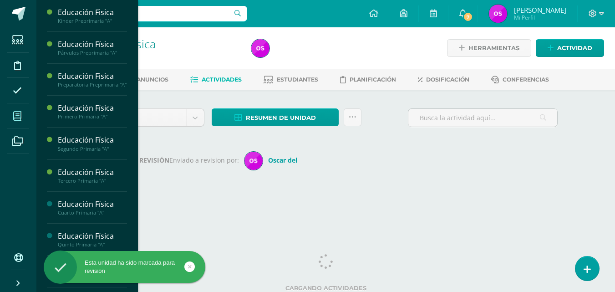
click at [16, 116] on icon at bounding box center [17, 116] width 8 height 9
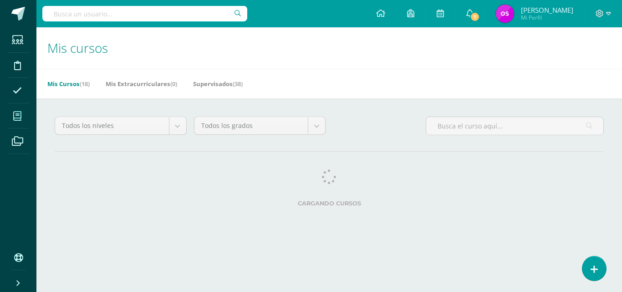
click at [547, 221] on div "Todos los niveles Todos los niveles JV [PERSON_NAME]. CCLL en Ciencias Biológic…" at bounding box center [328, 163] width 585 height 130
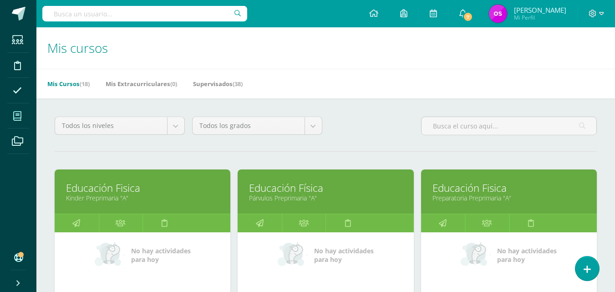
scroll to position [255, 0]
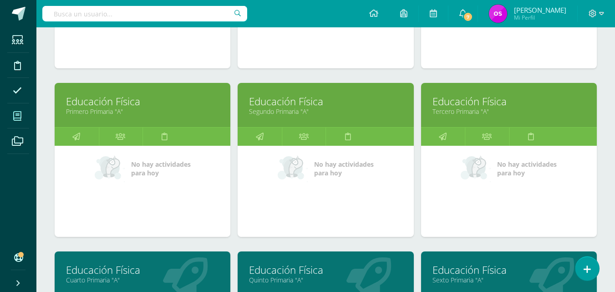
click at [97, 269] on link "Educación Física" at bounding box center [142, 270] width 153 height 14
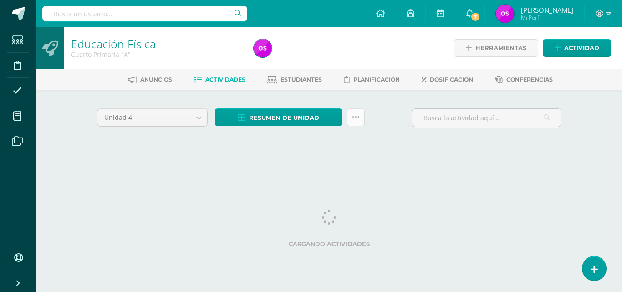
click at [355, 119] on icon at bounding box center [356, 117] width 8 height 8
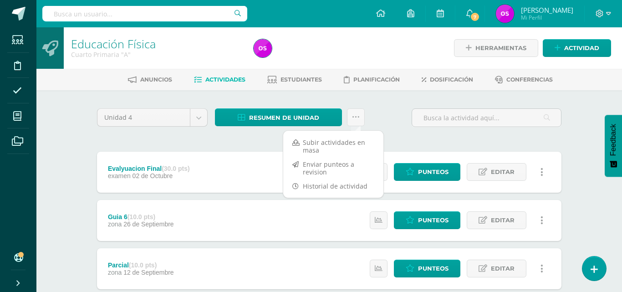
click at [391, 126] on div "Unidad 4 Unidad 1 Unidad 2 Unidad 3 Unidad 4 Resumen de unidad Descargar como H…" at bounding box center [329, 121] width 472 height 26
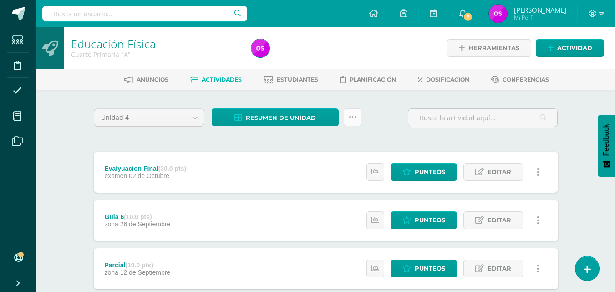
click at [350, 114] on icon at bounding box center [353, 117] width 8 height 8
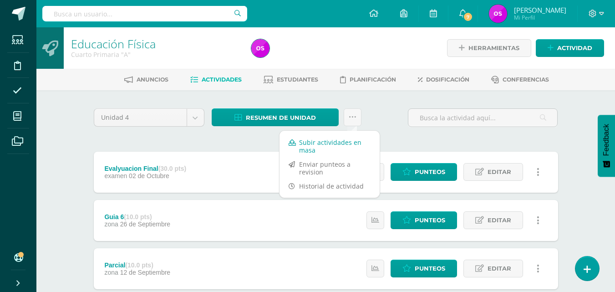
click at [310, 147] on link "Subir actividades en masa" at bounding box center [329, 146] width 100 height 22
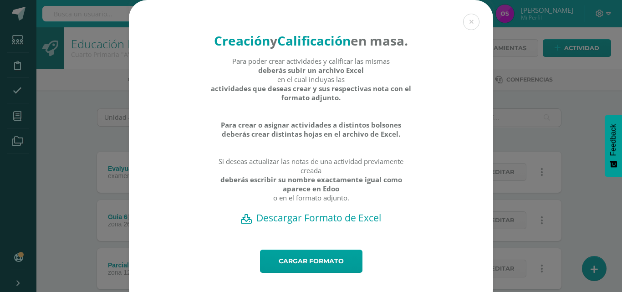
click at [286, 224] on h2 "Descargar Formato de Excel" at bounding box center [311, 217] width 332 height 13
click at [465, 159] on div "Creación y Calificación en masa. Para poder crear actividades y calificar las m…" at bounding box center [311, 124] width 364 height 249
click at [469, 20] on button at bounding box center [471, 22] width 16 height 16
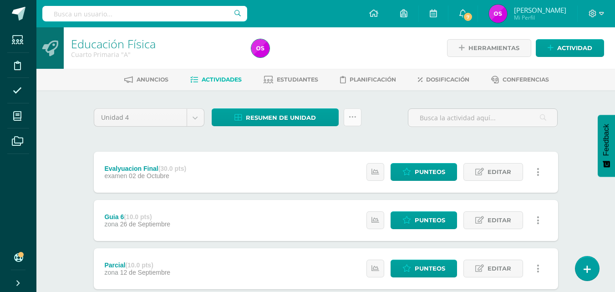
click at [353, 117] on icon at bounding box center [353, 117] width 8 height 8
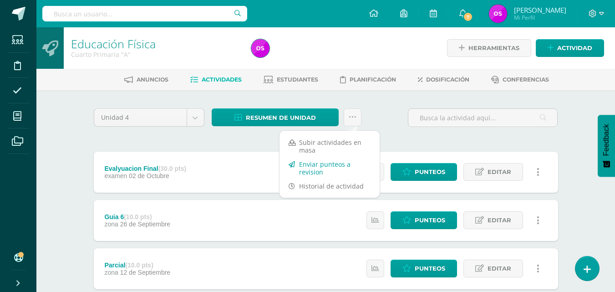
click at [317, 170] on link "Enviar punteos a revision" at bounding box center [329, 168] width 100 height 22
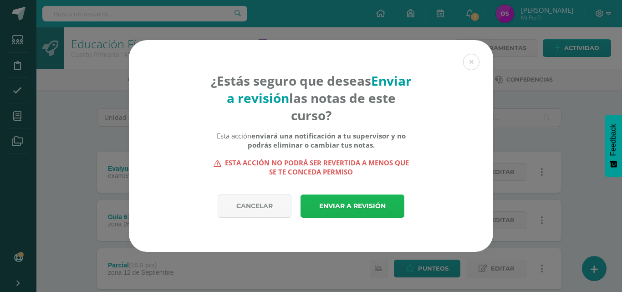
click at [333, 203] on link "Enviar a revisión" at bounding box center [352, 205] width 104 height 23
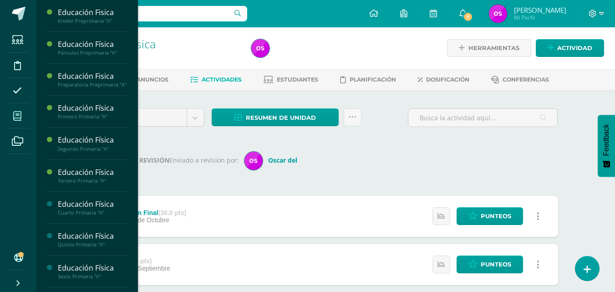
click at [17, 117] on icon at bounding box center [17, 116] width 8 height 9
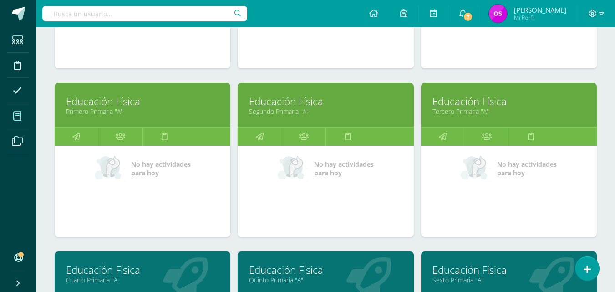
scroll to position [440, 0]
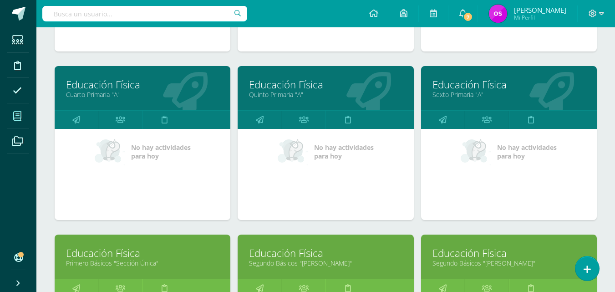
click at [270, 91] on link "Quinto Primaria "A"" at bounding box center [325, 94] width 153 height 9
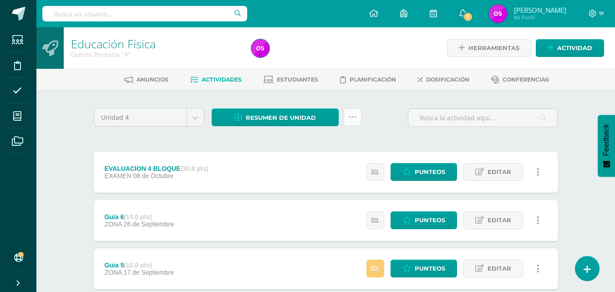
click at [353, 115] on icon at bounding box center [353, 117] width 8 height 8
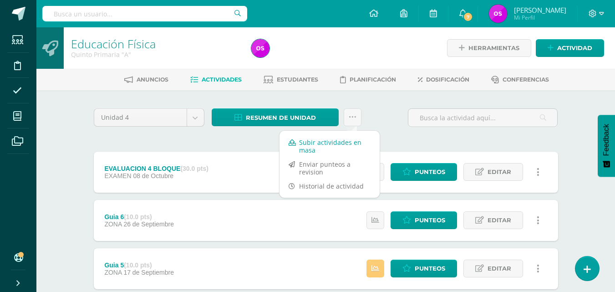
click at [326, 142] on link "Subir actividades en masa" at bounding box center [329, 146] width 100 height 22
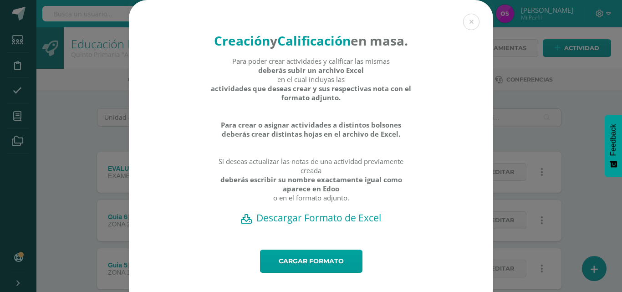
click at [306, 224] on h2 "Descargar Formato de Excel" at bounding box center [311, 217] width 332 height 13
click at [340, 21] on div "Creación y Calificación en masa. Para poder crear actividades y calificar las m…" at bounding box center [311, 124] width 364 height 249
click at [474, 24] on button at bounding box center [471, 22] width 16 height 16
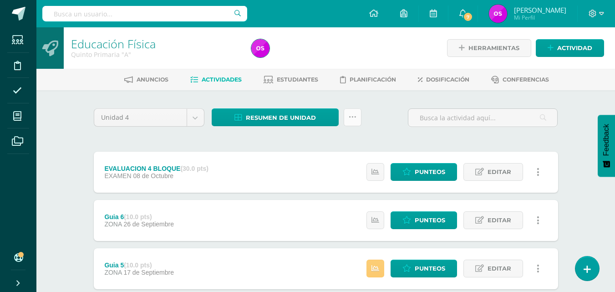
click at [350, 122] on link at bounding box center [353, 117] width 18 height 18
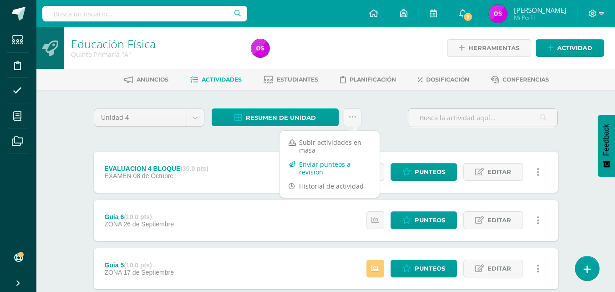
click at [325, 170] on link "Enviar punteos a revision" at bounding box center [329, 168] width 100 height 22
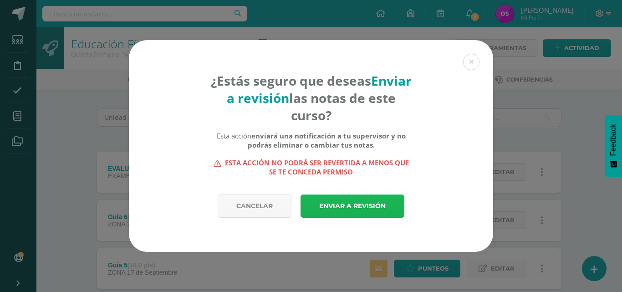
click at [353, 208] on link "Enviar a revisión" at bounding box center [352, 205] width 104 height 23
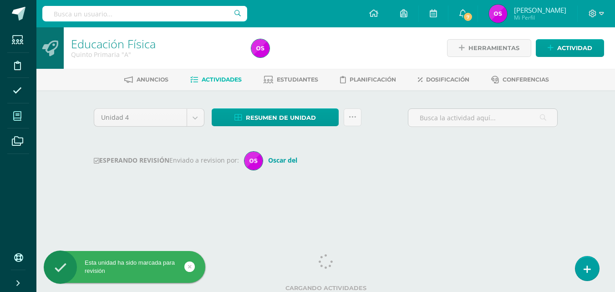
click at [17, 115] on icon at bounding box center [17, 116] width 8 height 9
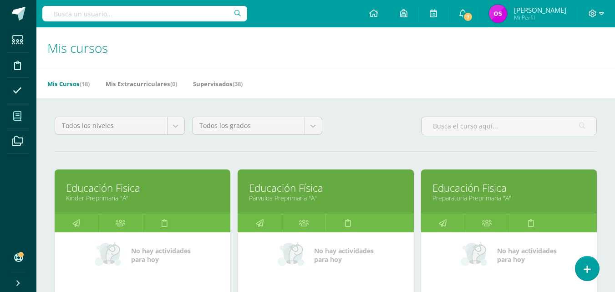
scroll to position [255, 0]
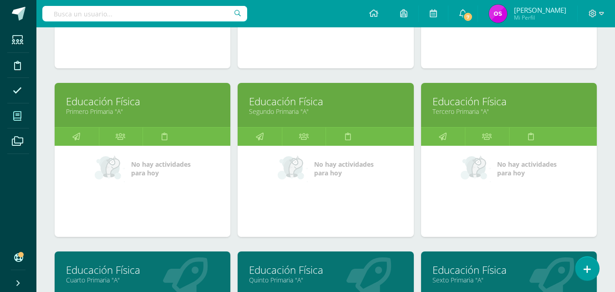
click at [447, 281] on link "Sexto Primaria "A"" at bounding box center [508, 279] width 153 height 9
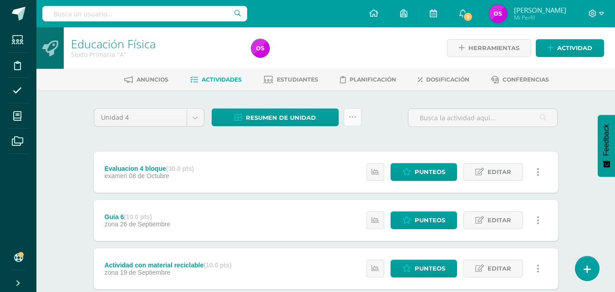
click at [356, 120] on link at bounding box center [353, 117] width 18 height 18
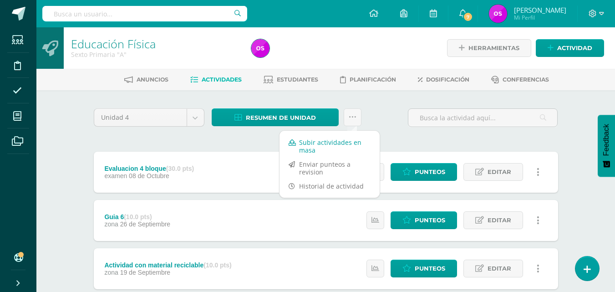
click at [323, 139] on link "Subir actividades en masa" at bounding box center [329, 146] width 100 height 22
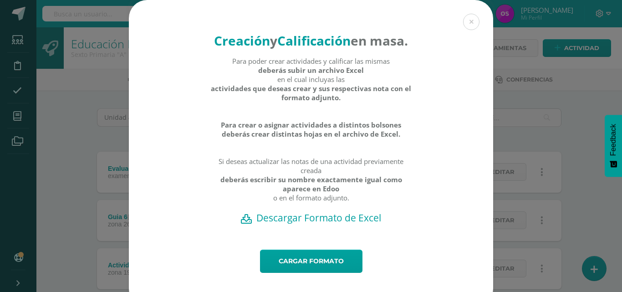
click at [304, 224] on h2 "Descargar Formato de Excel" at bounding box center [311, 217] width 332 height 13
click at [291, 13] on div "Creación y Calificación en masa. Para poder crear actividades y calificar las m…" at bounding box center [311, 124] width 364 height 249
click at [469, 23] on button at bounding box center [471, 22] width 16 height 16
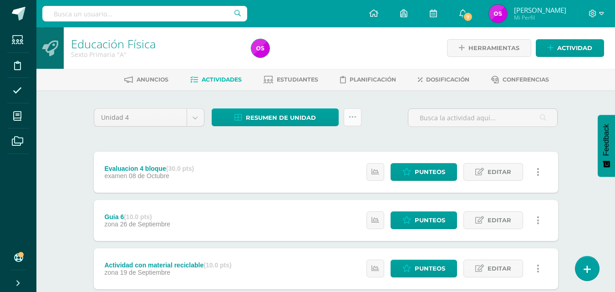
click at [350, 118] on icon at bounding box center [353, 117] width 8 height 8
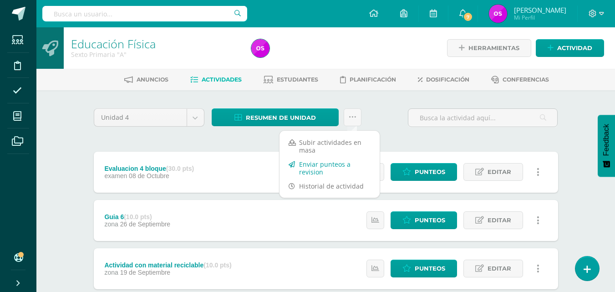
click at [324, 166] on link "Enviar punteos a revision" at bounding box center [329, 168] width 100 height 22
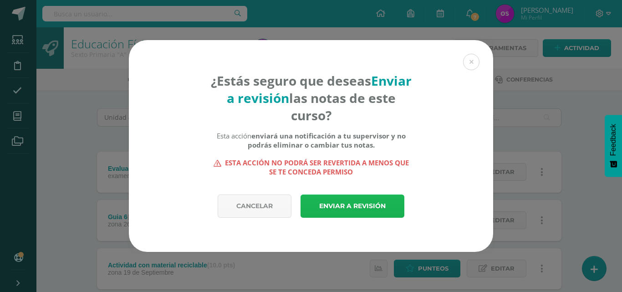
click at [341, 206] on link "Enviar a revisión" at bounding box center [352, 205] width 104 height 23
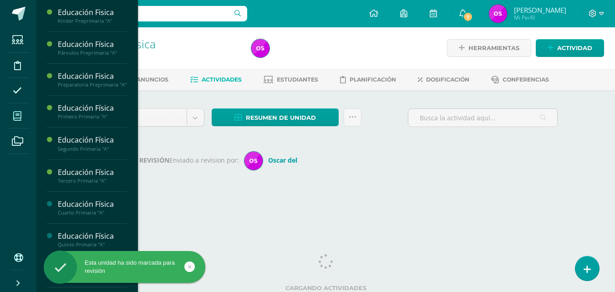
click at [19, 117] on icon at bounding box center [17, 116] width 8 height 9
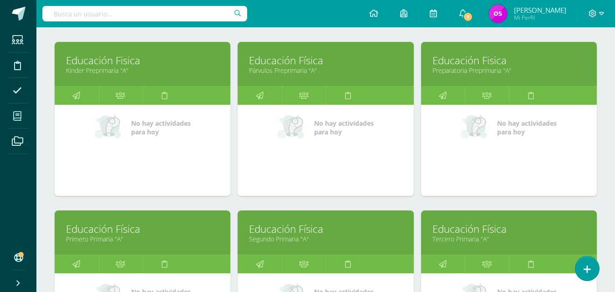
scroll to position [146, 0]
